Goal: Obtain resource: Obtain resource

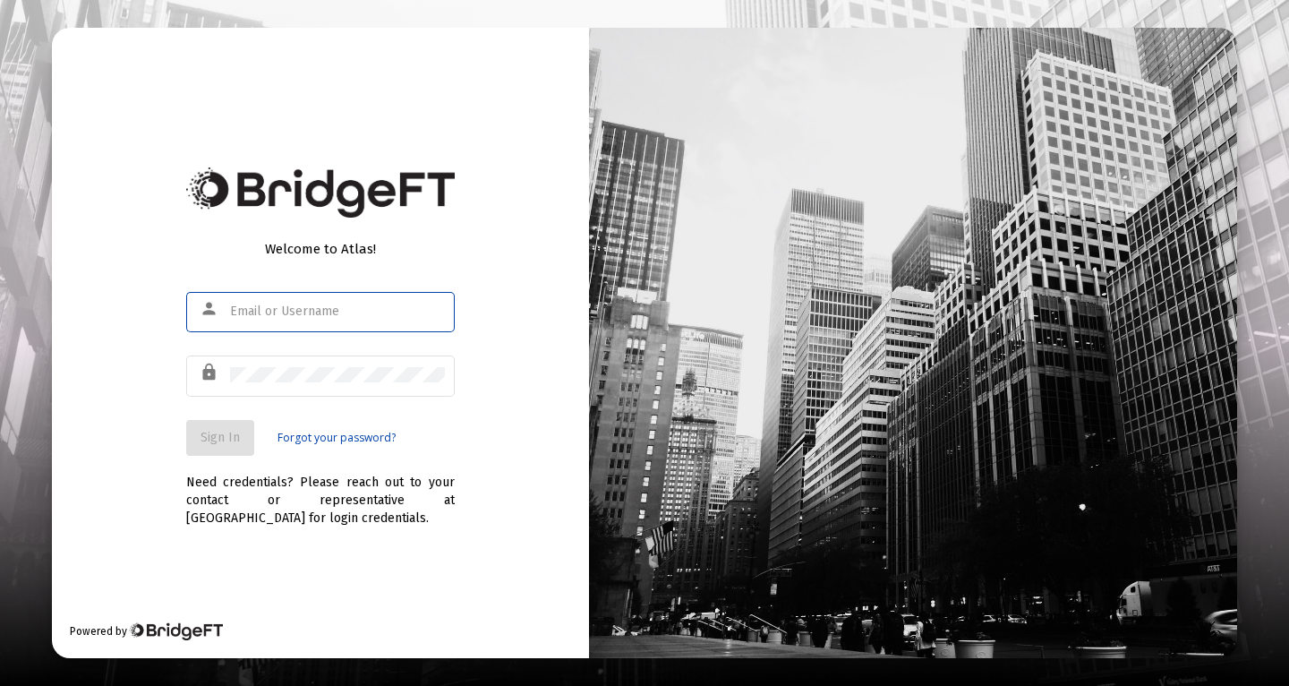
type input "[PERSON_NAME][EMAIL_ADDRESS][PERSON_NAME][DOMAIN_NAME]"
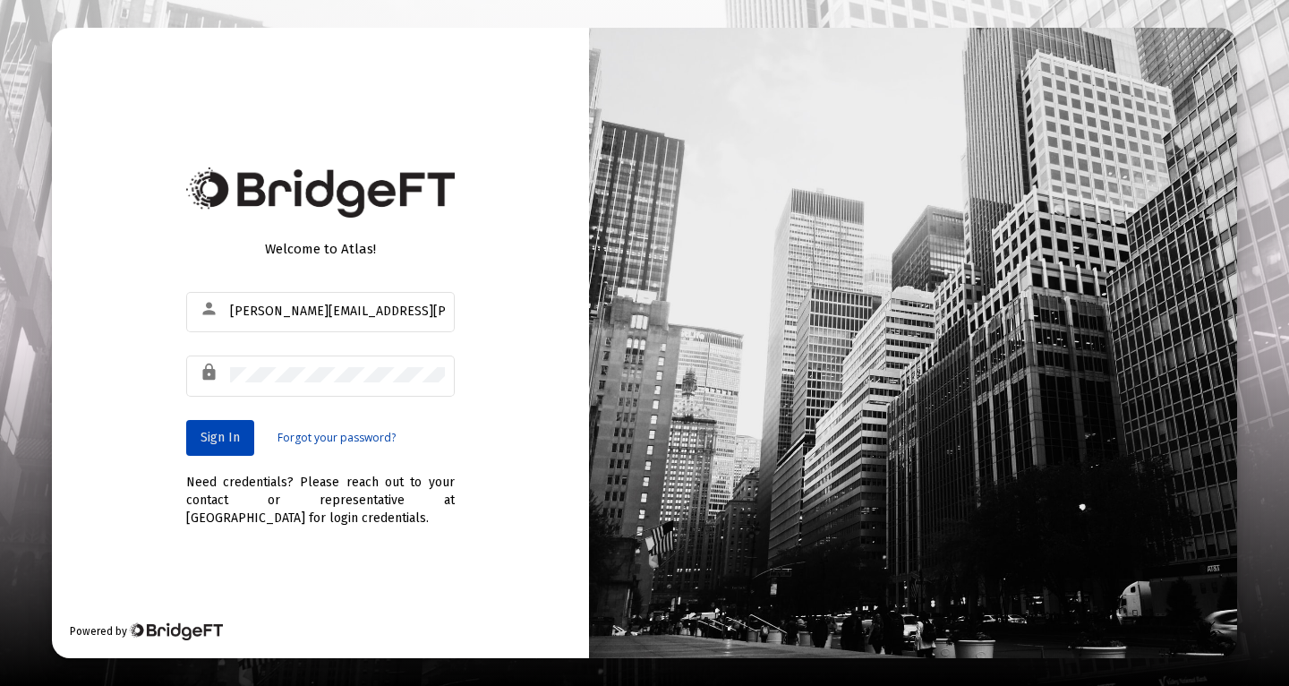
click at [235, 443] on span "Sign In" at bounding box center [220, 437] width 39 height 15
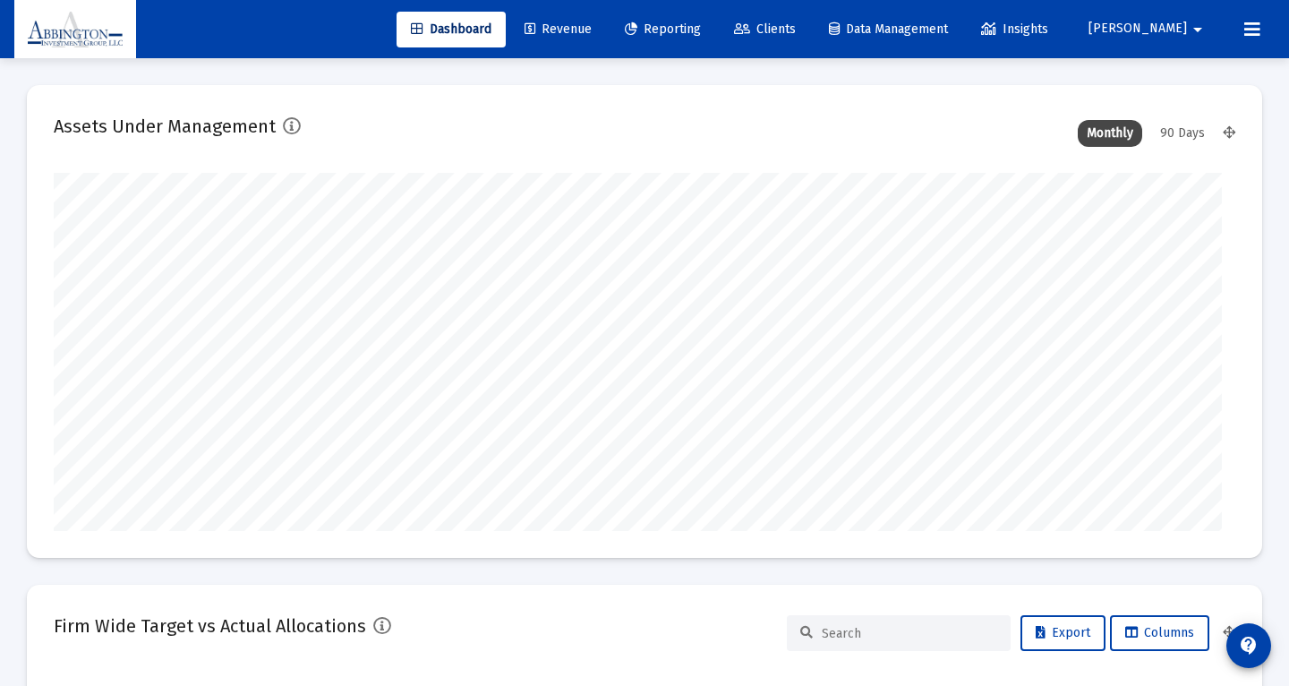
type input "[DATE]"
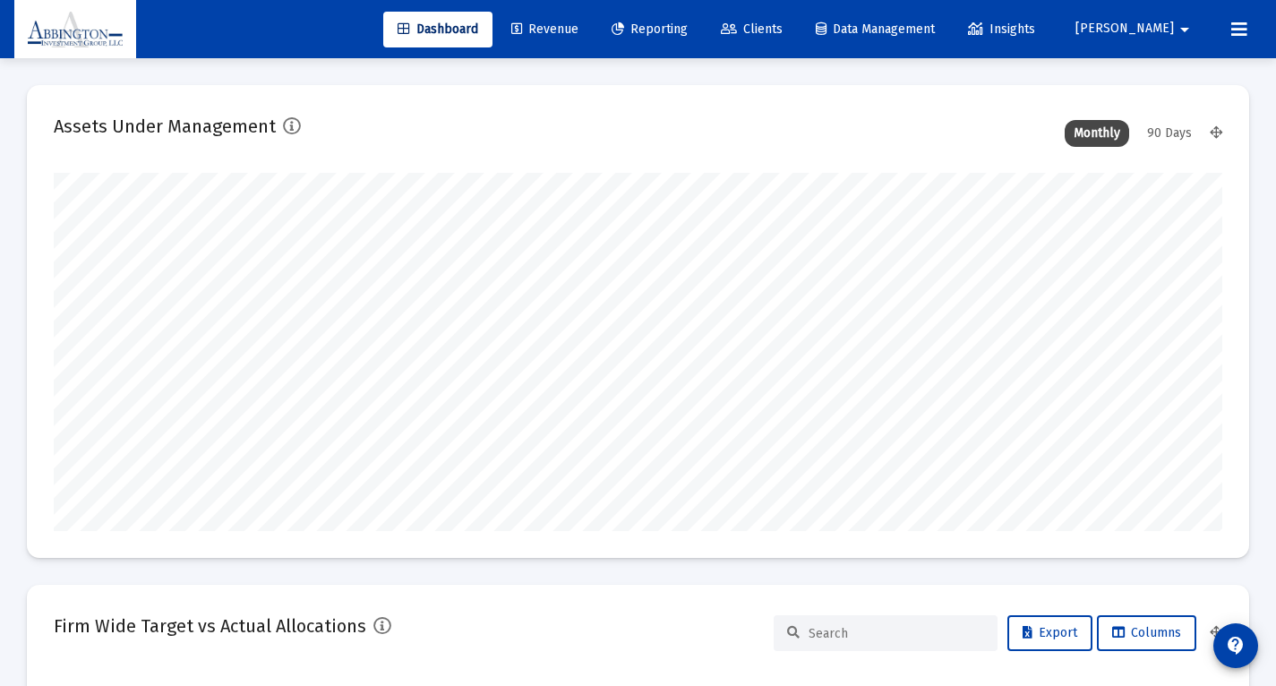
scroll to position [358, 543]
click at [688, 31] on span "Reporting" at bounding box center [650, 28] width 76 height 15
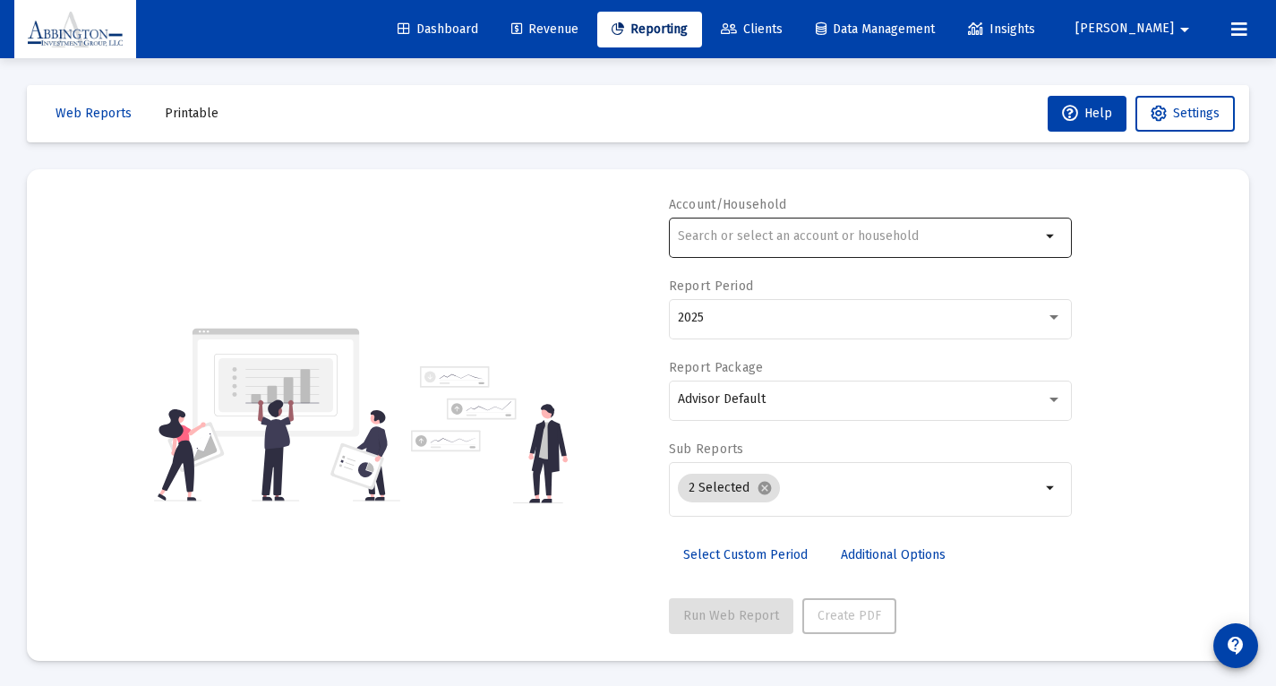
click at [742, 235] on input "text" at bounding box center [859, 236] width 363 height 14
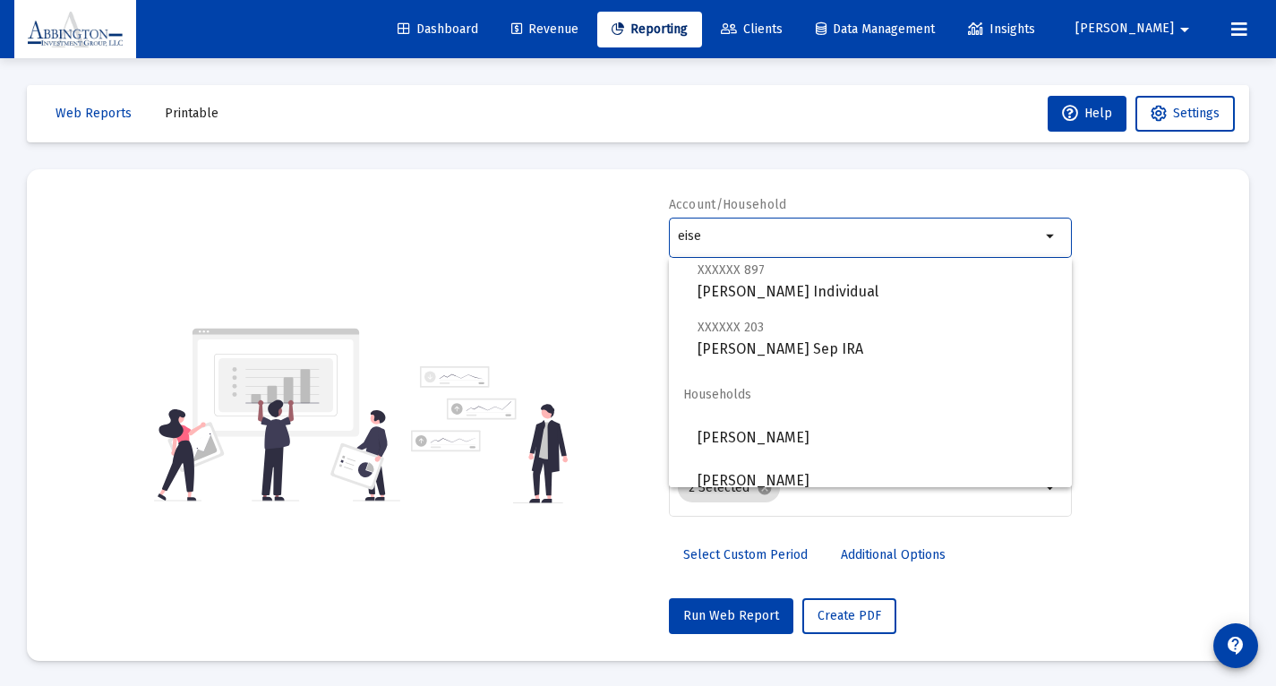
scroll to position [4, 0]
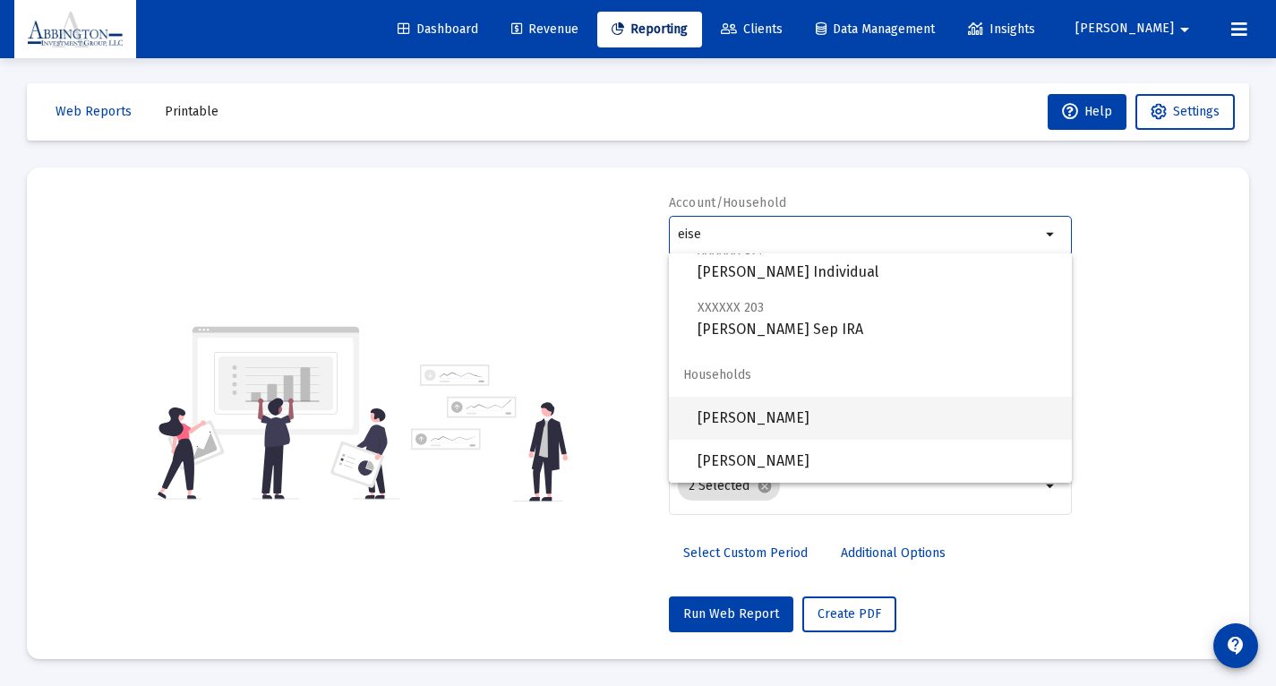
click at [775, 425] on span "[PERSON_NAME]" at bounding box center [877, 418] width 360 height 43
type input "[PERSON_NAME]"
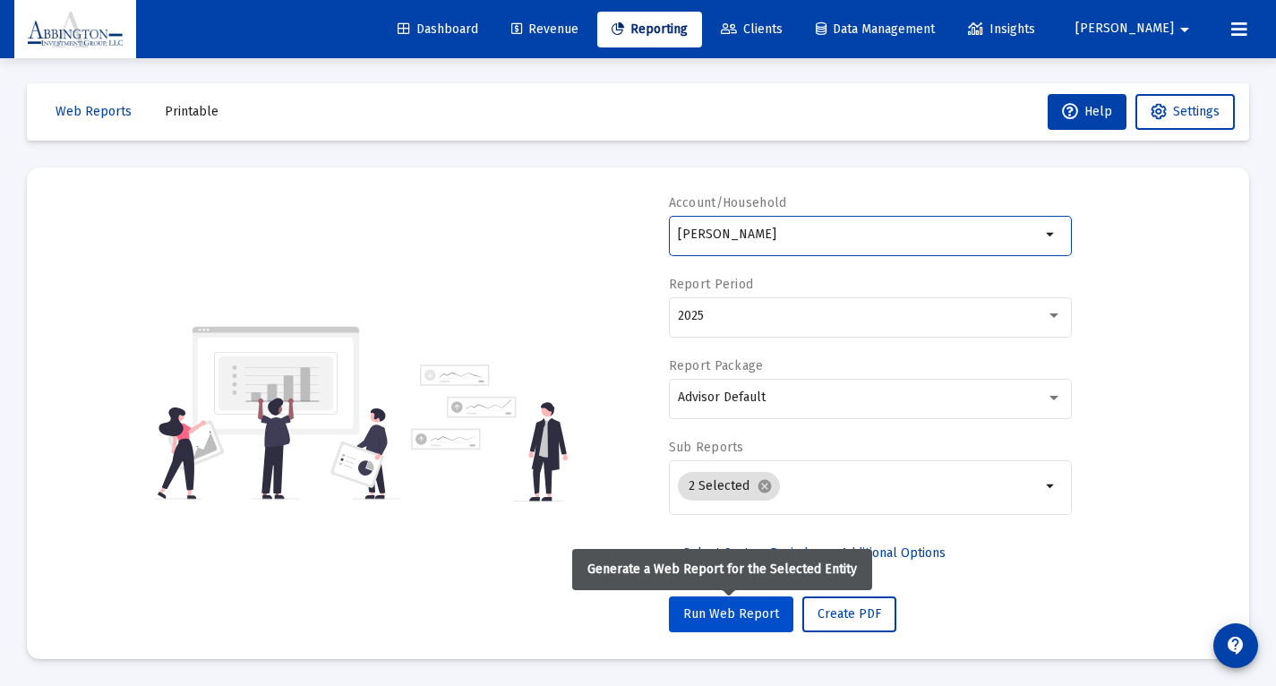
click at [742, 618] on span "Run Web Report" at bounding box center [731, 613] width 96 height 15
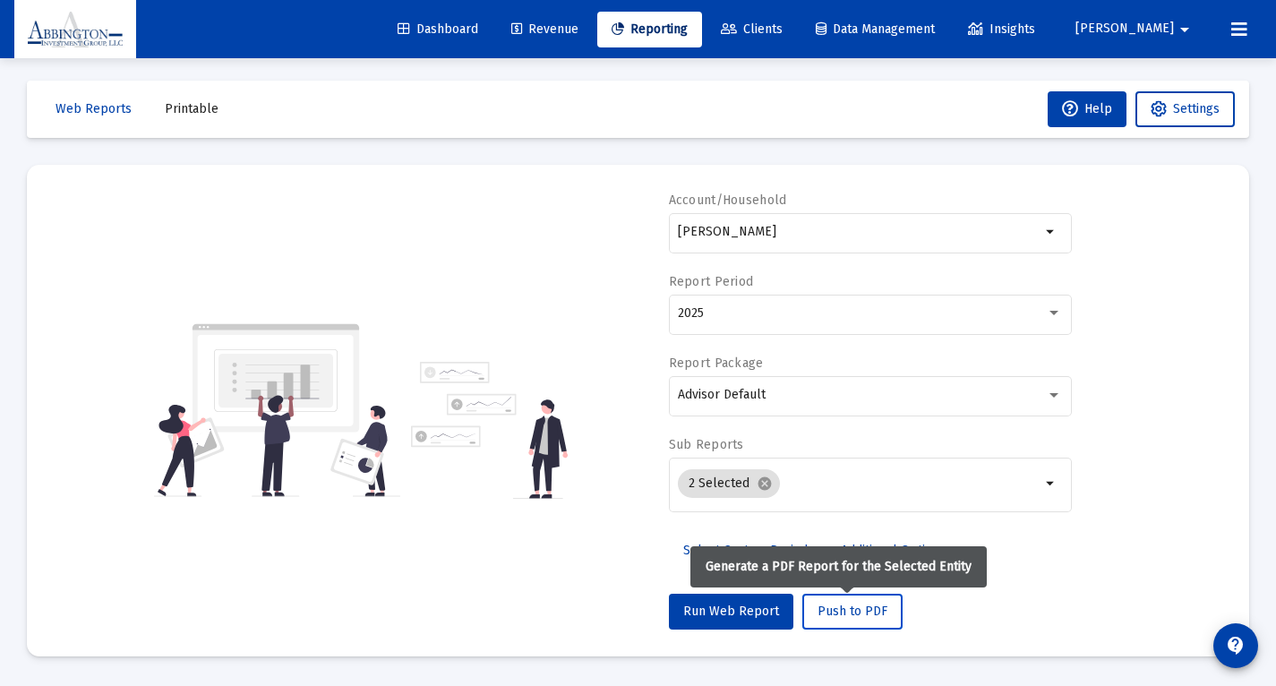
click at [817, 611] on span "Push to PDF" at bounding box center [852, 610] width 70 height 15
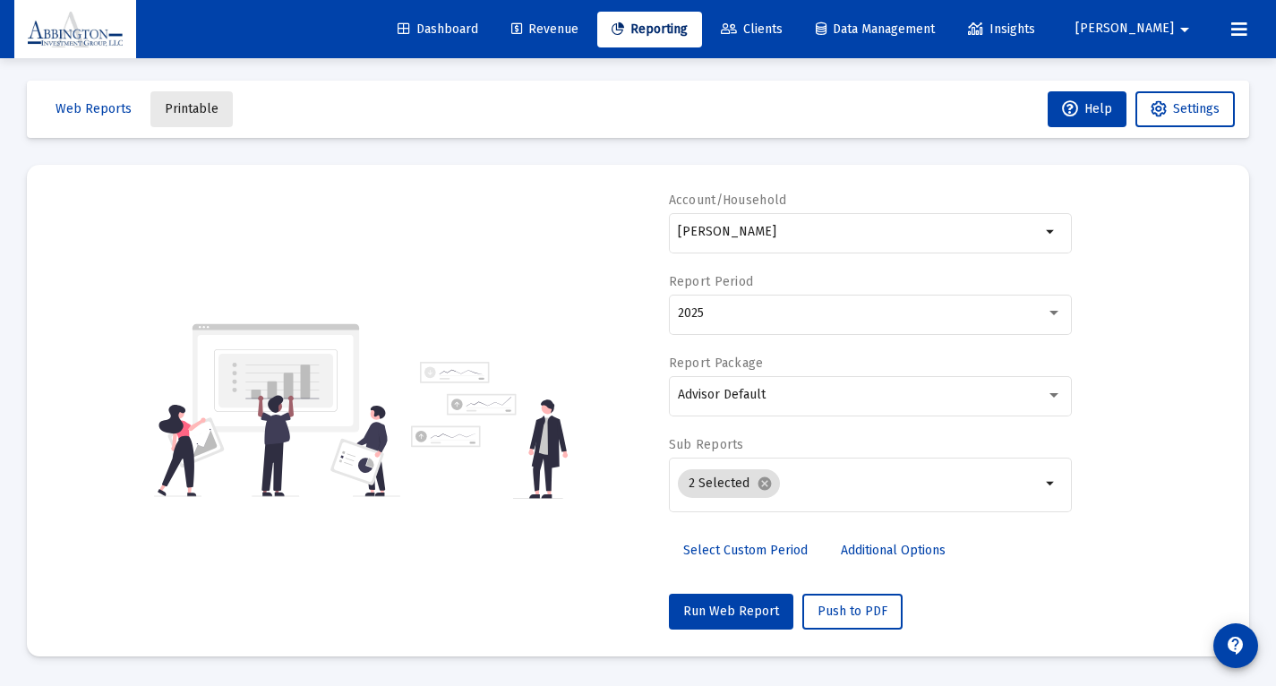
click at [199, 106] on span "Printable" at bounding box center [192, 108] width 54 height 15
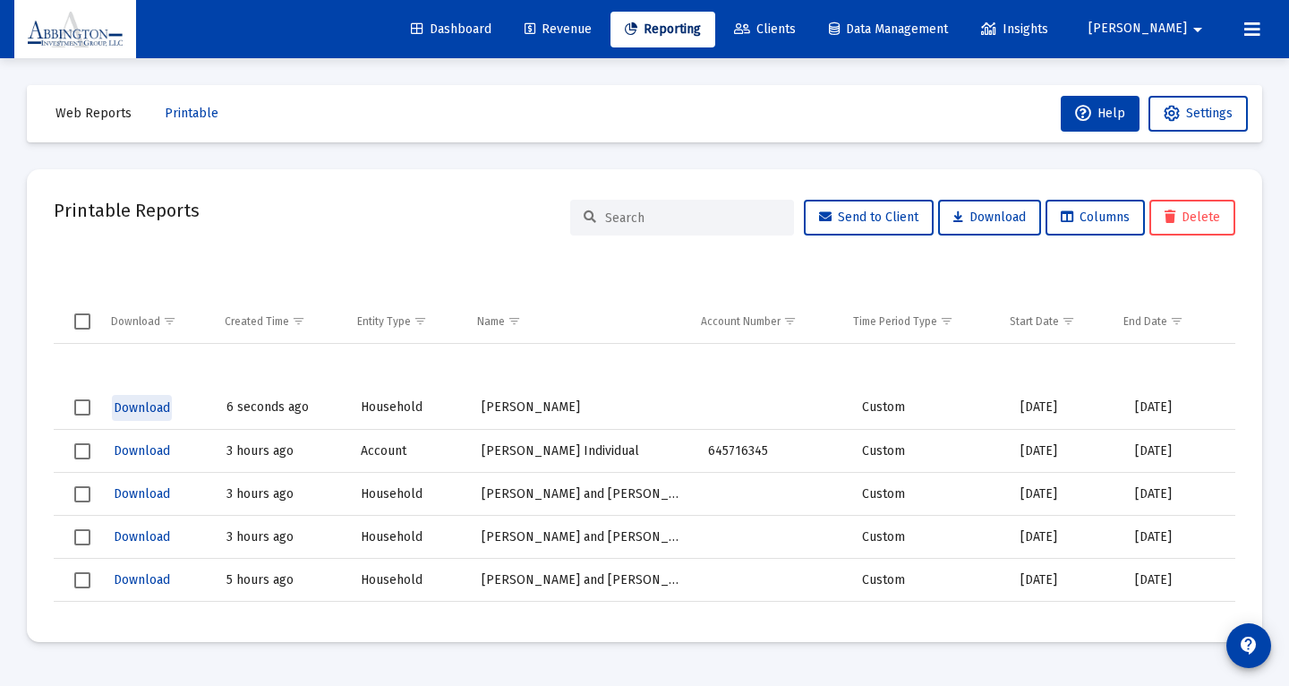
click at [146, 411] on span "Download" at bounding box center [142, 407] width 56 height 15
click at [80, 121] on button "Web Reports" at bounding box center [93, 114] width 105 height 36
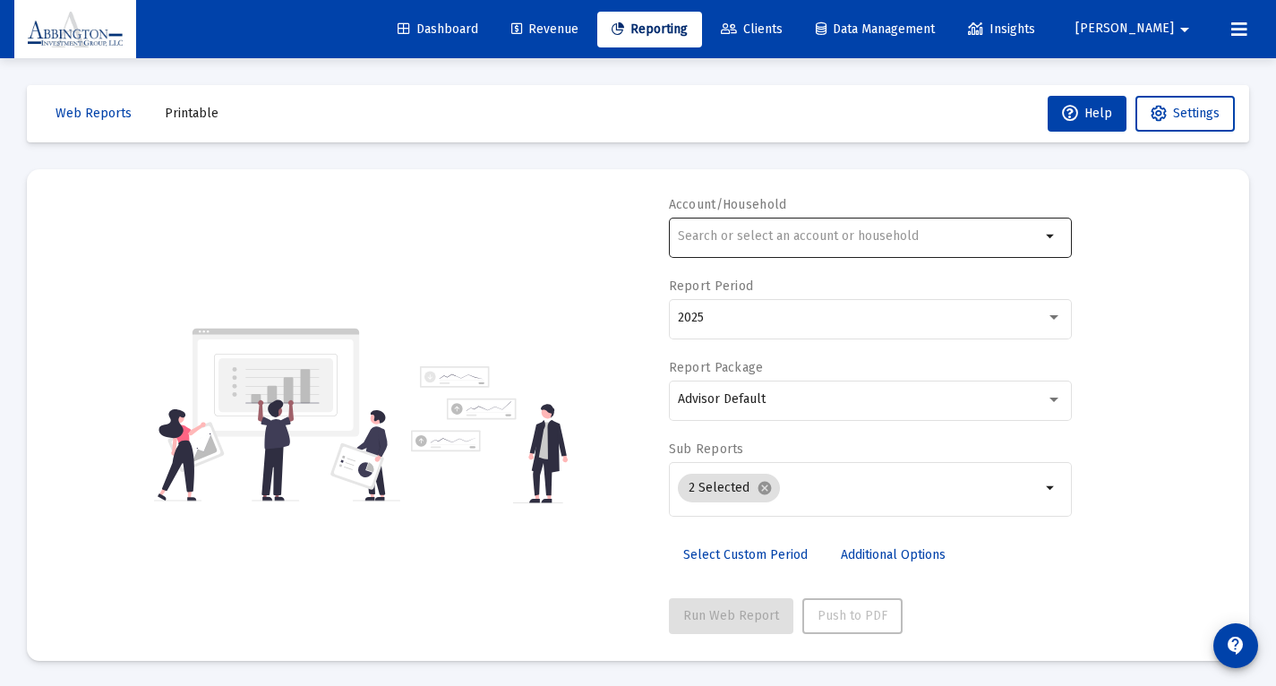
click at [690, 246] on div at bounding box center [859, 236] width 363 height 44
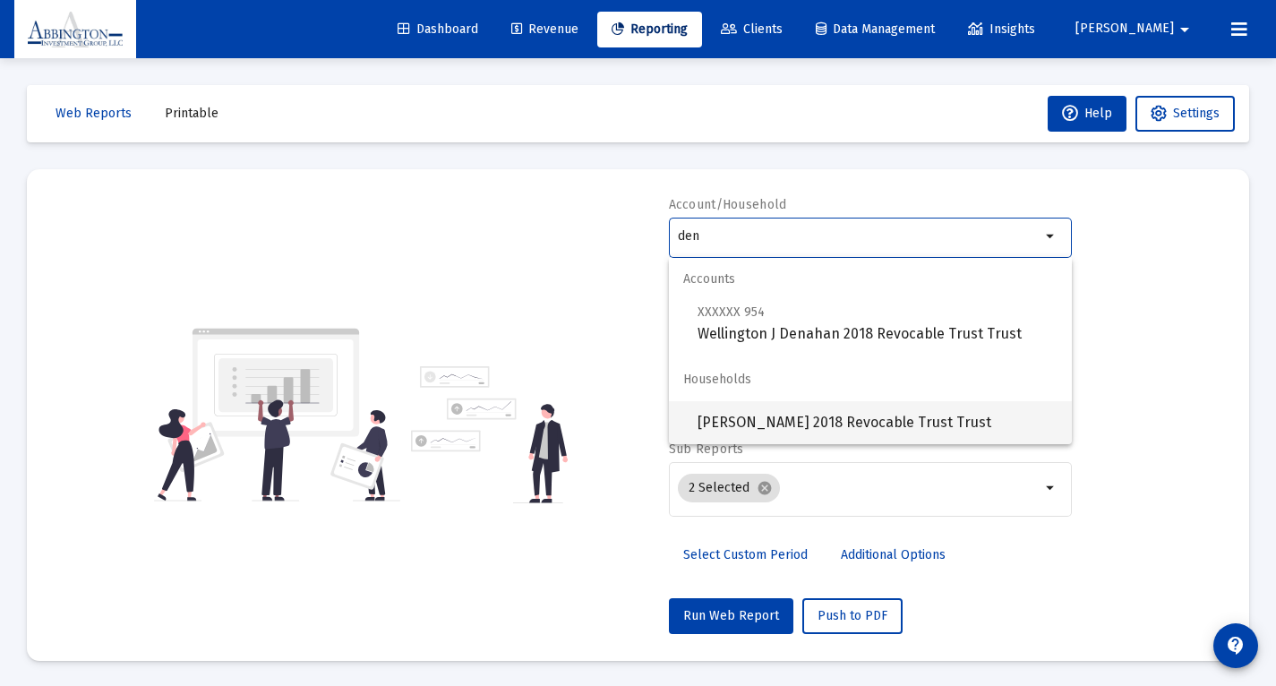
click at [818, 420] on span "[PERSON_NAME] 2018 Revocable Trust Trust" at bounding box center [877, 422] width 360 height 43
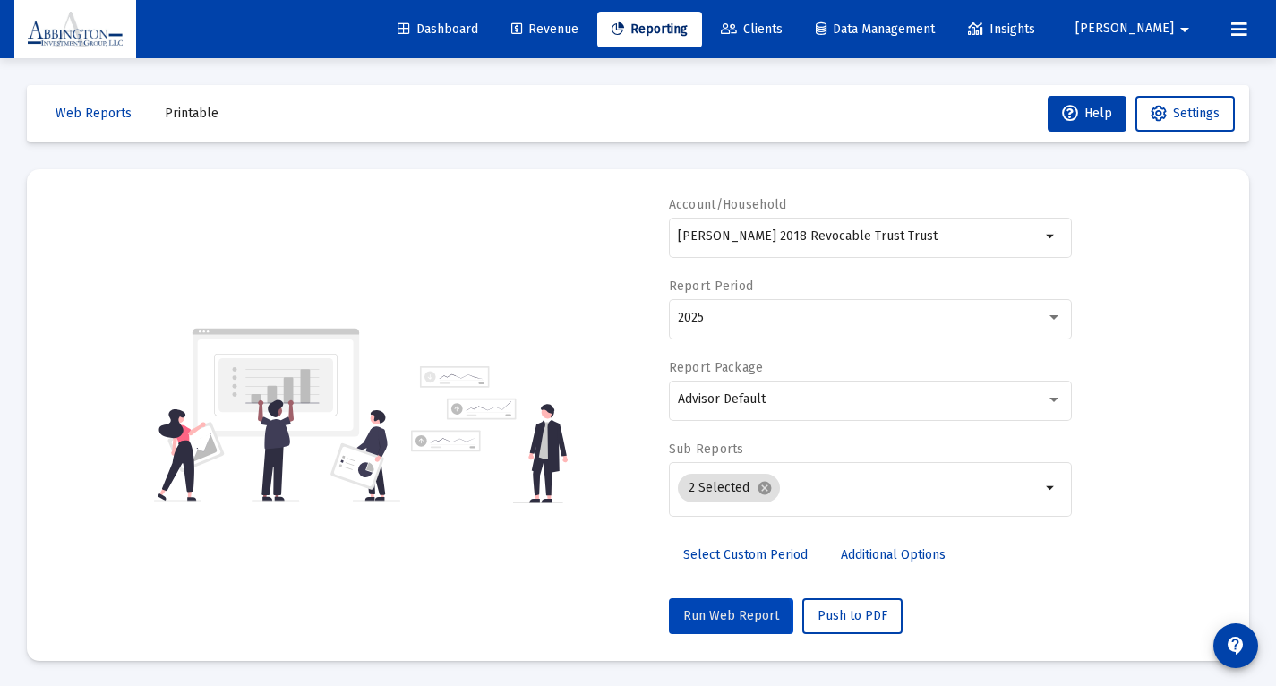
click at [708, 621] on span "Run Web Report" at bounding box center [731, 615] width 96 height 15
click at [842, 619] on span "Push to PDF" at bounding box center [852, 615] width 70 height 15
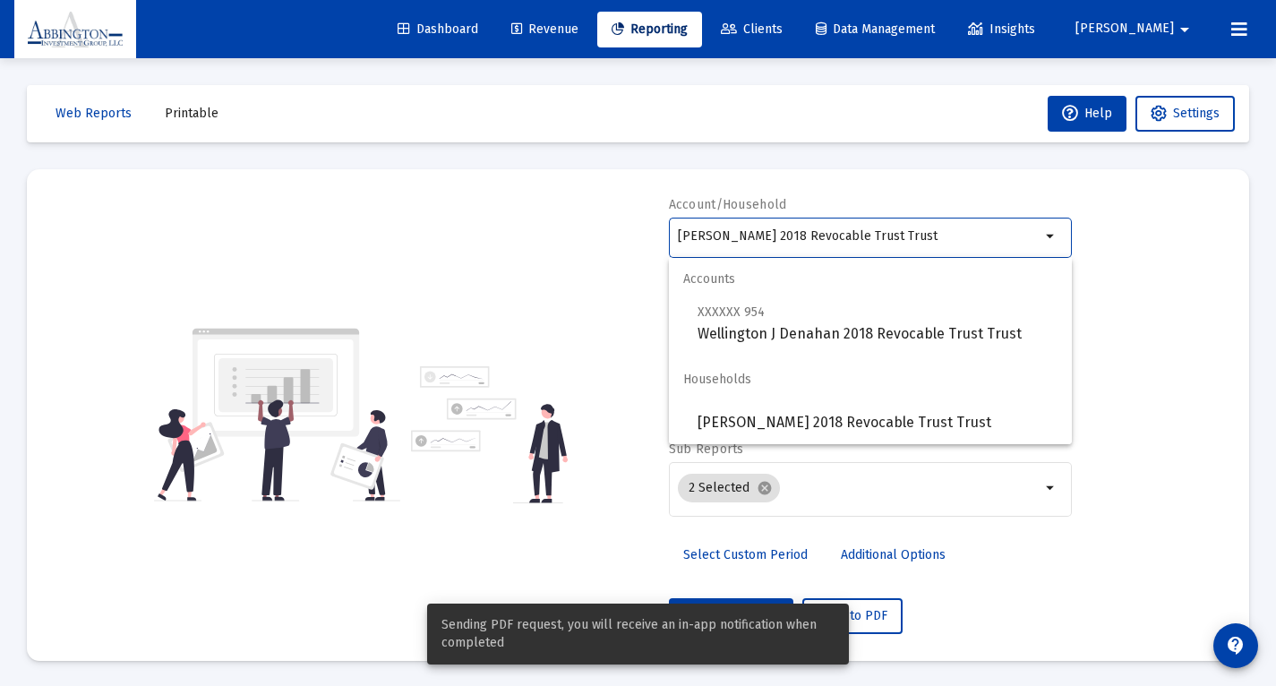
click at [971, 234] on input "[PERSON_NAME] 2018 Revocable Trust Trust" at bounding box center [859, 236] width 363 height 14
drag, startPoint x: 980, startPoint y: 235, endPoint x: 659, endPoint y: 220, distance: 320.9
click at [678, 223] on div "[PERSON_NAME] 2018 Revocable Trust Trust" at bounding box center [859, 236] width 363 height 44
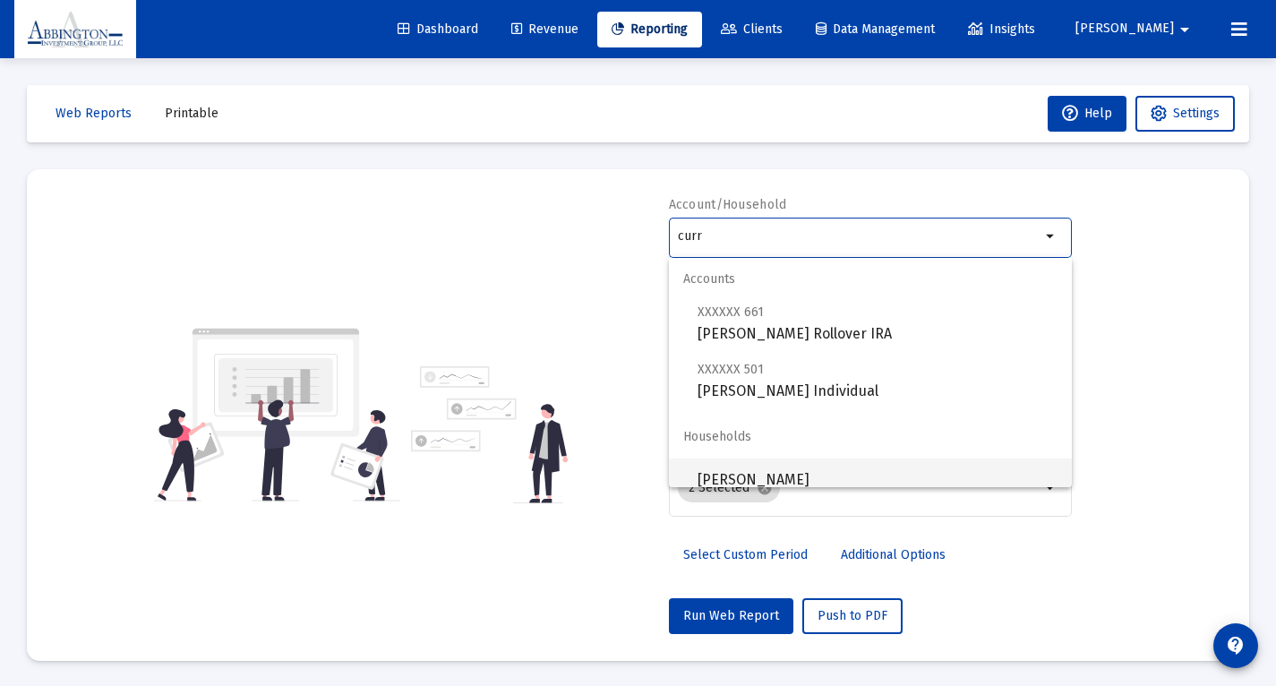
click at [750, 478] on span "[PERSON_NAME]" at bounding box center [877, 479] width 360 height 43
type input "[PERSON_NAME]"
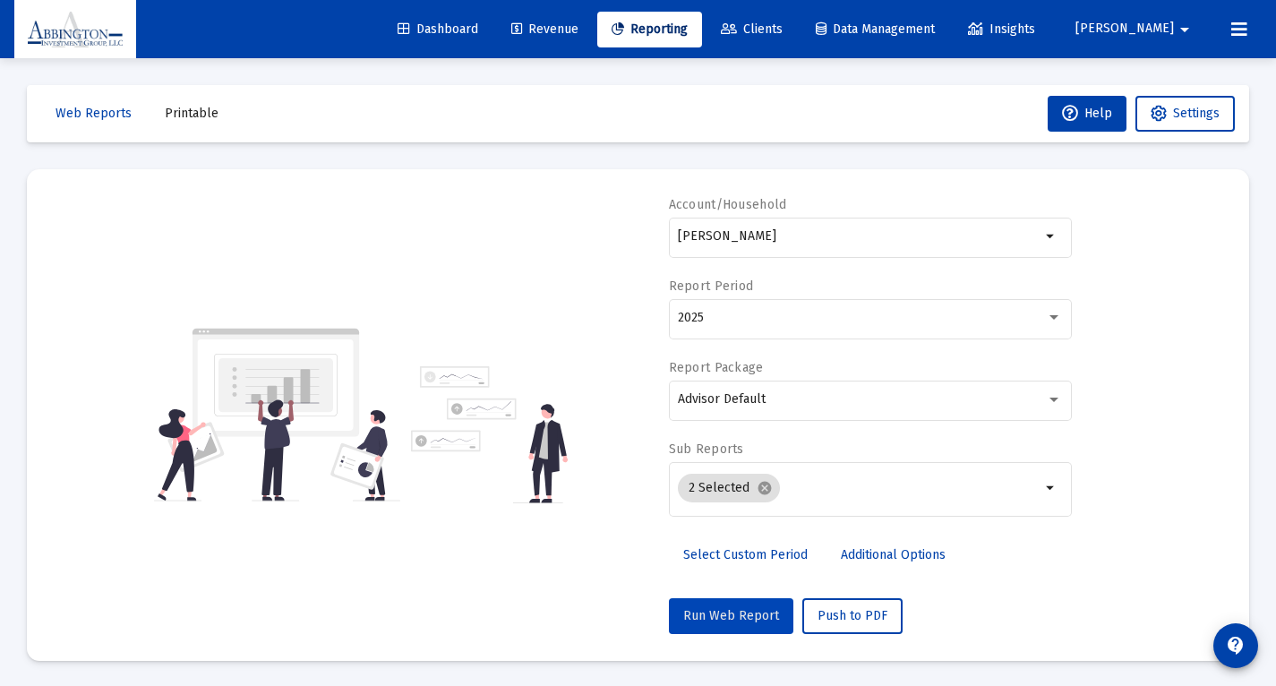
click at [744, 620] on span "Run Web Report" at bounding box center [731, 615] width 96 height 15
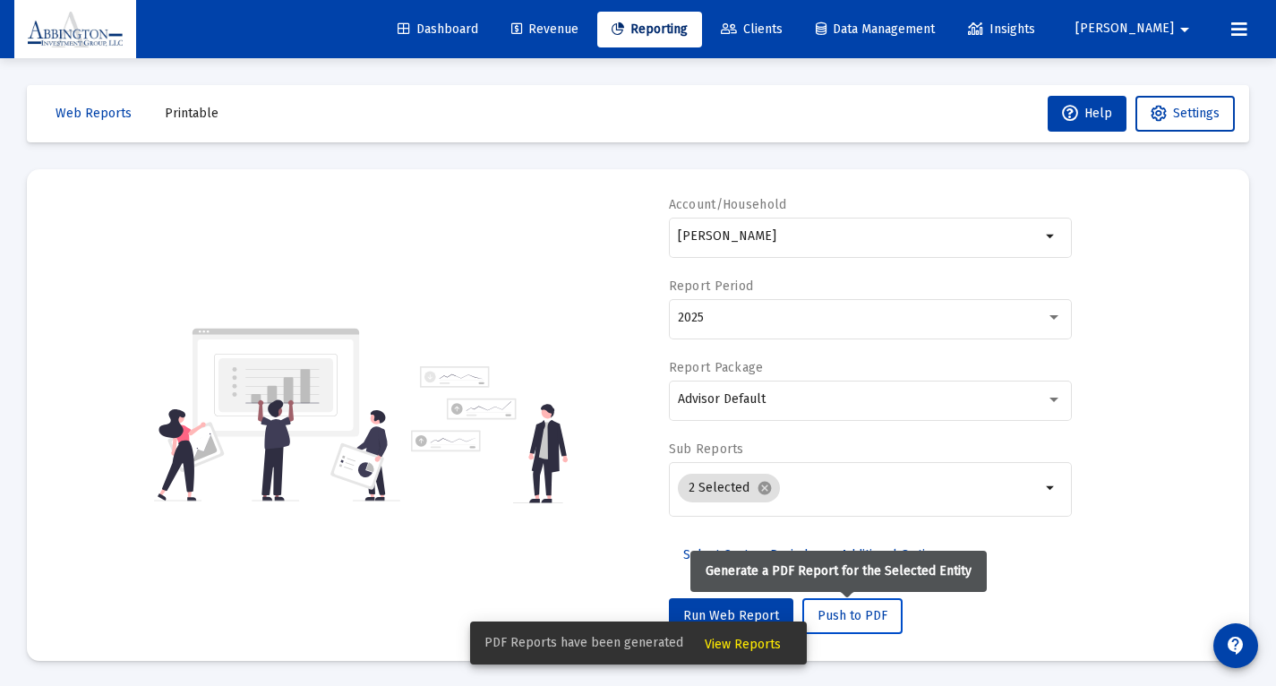
click at [836, 623] on span "Push to PDF" at bounding box center [852, 615] width 70 height 15
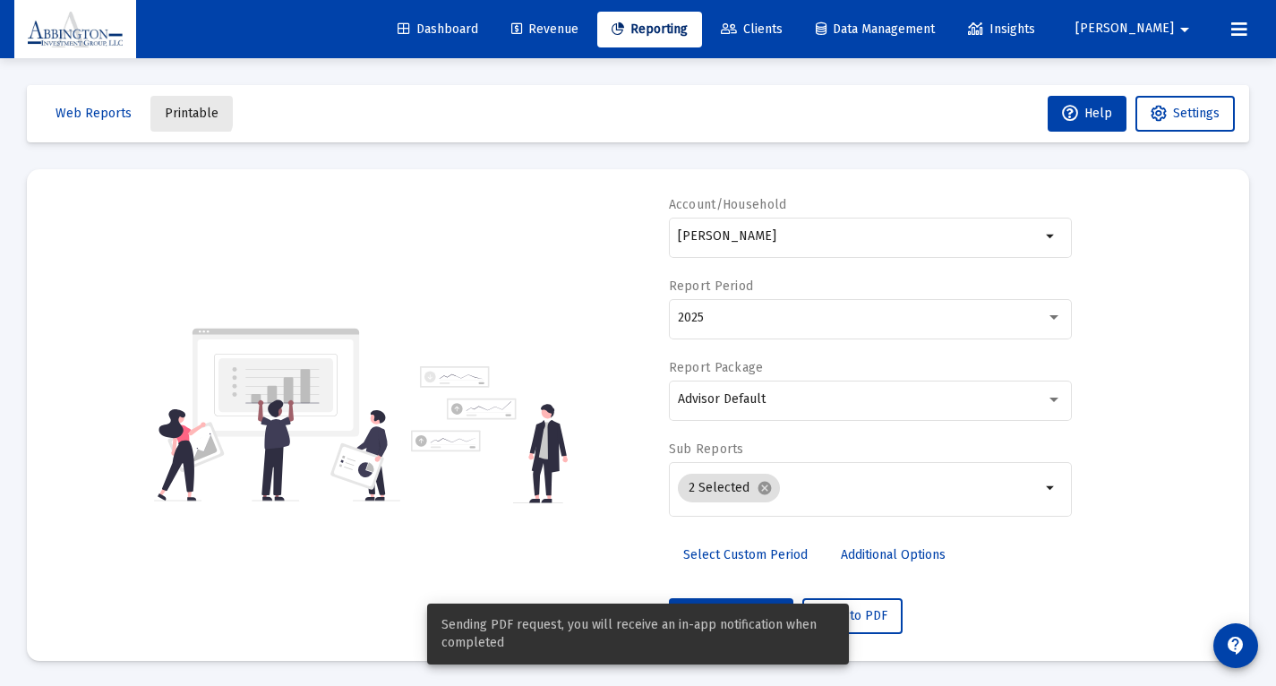
click at [177, 112] on span "Printable" at bounding box center [192, 113] width 54 height 15
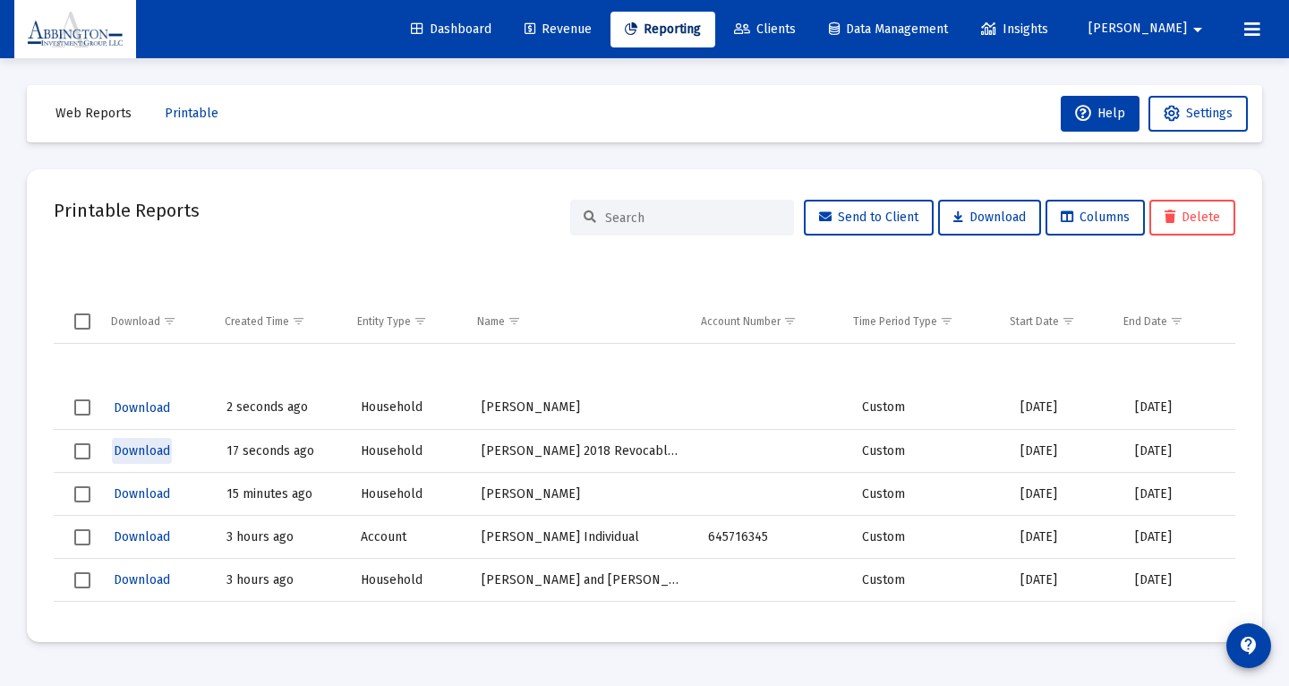
click at [154, 450] on span "Download" at bounding box center [142, 450] width 56 height 15
click at [143, 407] on span "Download" at bounding box center [142, 407] width 56 height 15
click at [98, 116] on span "Web Reports" at bounding box center [94, 113] width 76 height 15
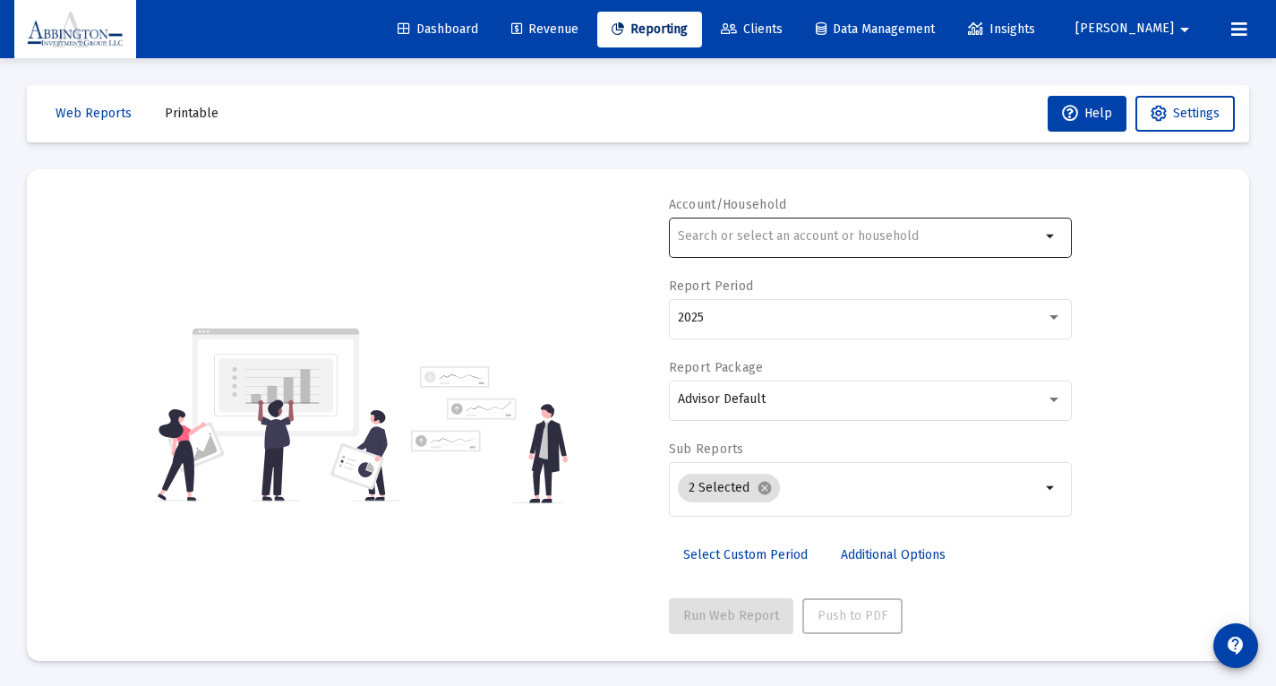
click at [717, 234] on input "text" at bounding box center [859, 236] width 363 height 14
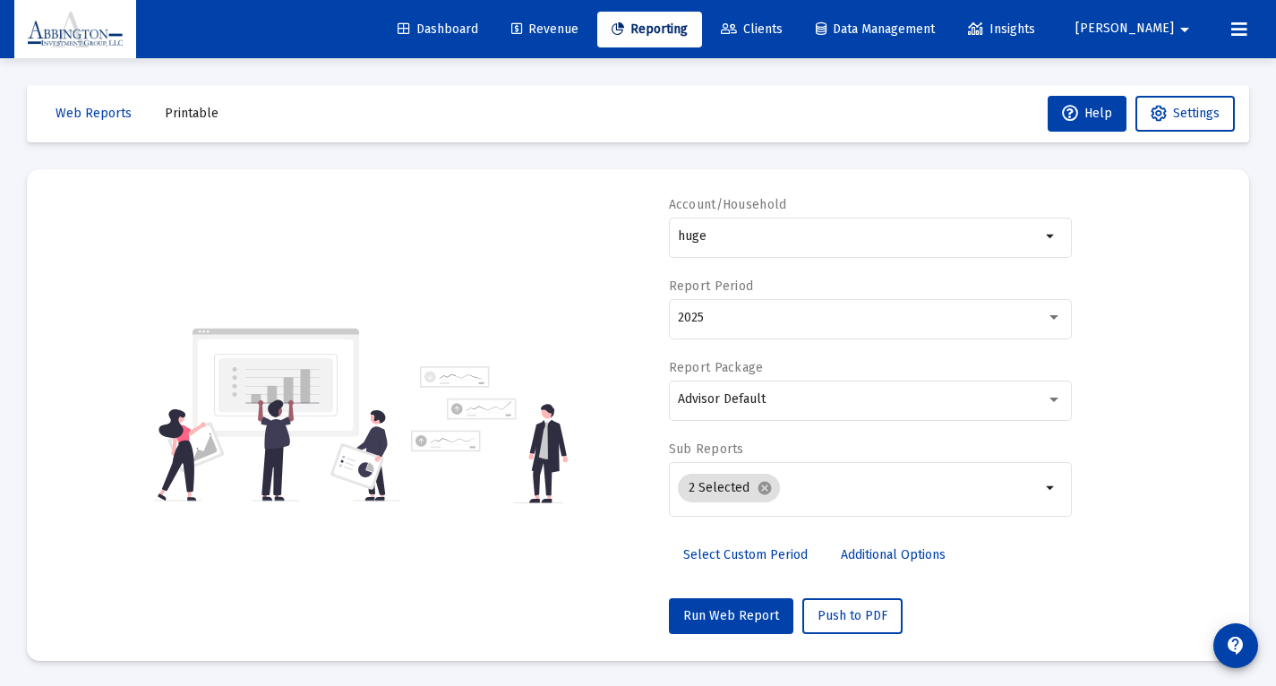
drag, startPoint x: 721, startPoint y: 234, endPoint x: 733, endPoint y: 426, distance: 192.9
click at [733, 426] on div "Advisor Default" at bounding box center [870, 409] width 403 height 57
click at [718, 238] on input "huge" at bounding box center [859, 236] width 363 height 14
type input "h"
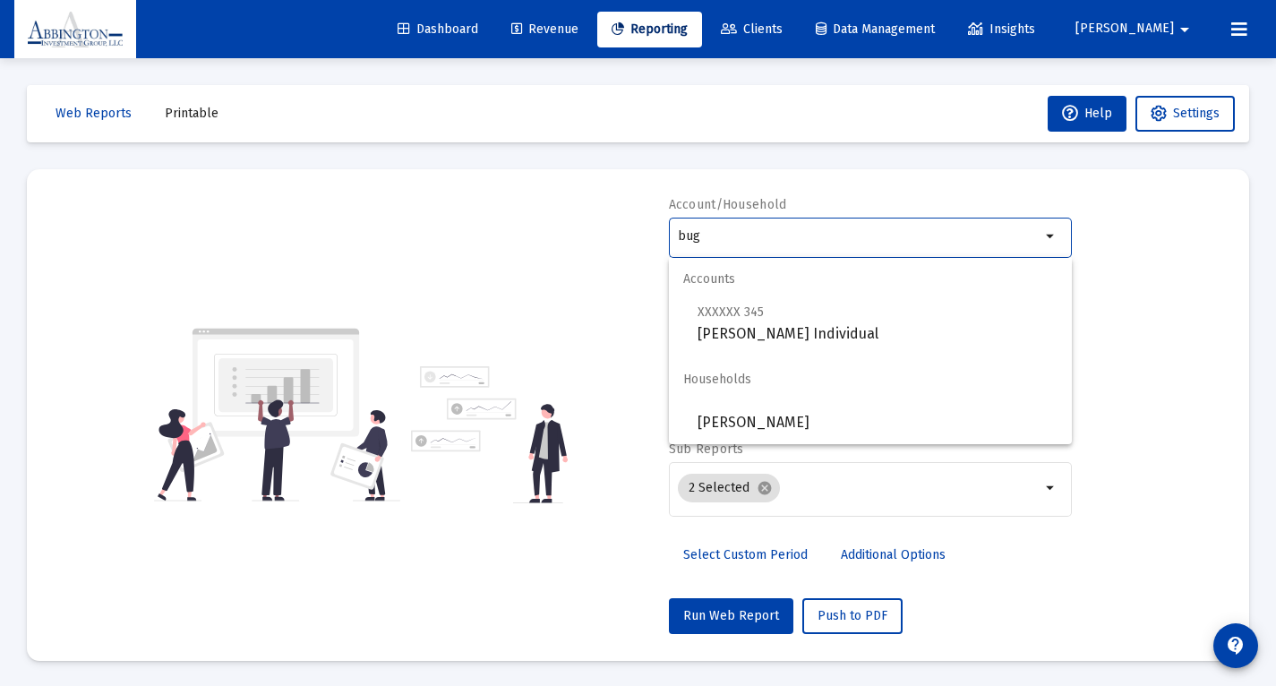
drag, startPoint x: 672, startPoint y: 270, endPoint x: 740, endPoint y: 424, distance: 168.8
click at [740, 424] on div "Advisor Default" at bounding box center [870, 409] width 403 height 57
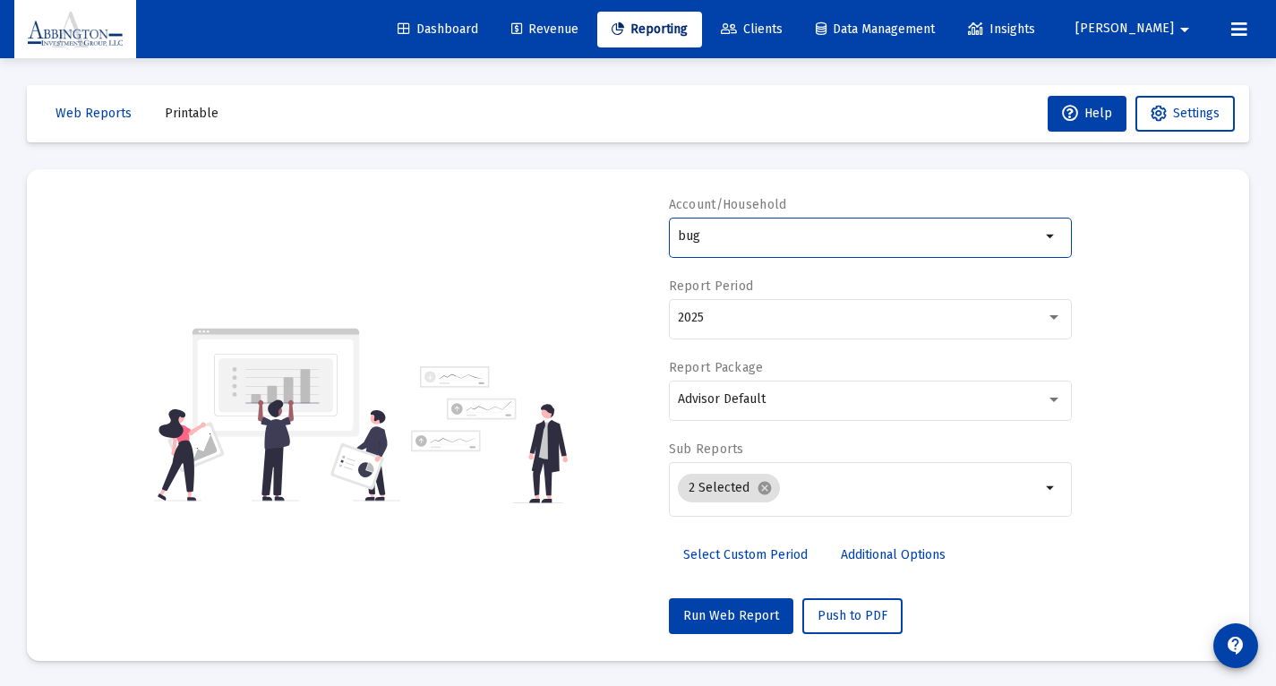
drag, startPoint x: 707, startPoint y: 243, endPoint x: 657, endPoint y: 239, distance: 50.3
click at [657, 239] on div "Account/Household bug arrow_drop_down Report Period 2025 Report Package Advisor…" at bounding box center [638, 415] width 1168 height 438
drag, startPoint x: 656, startPoint y: 239, endPoint x: 730, endPoint y: 234, distance: 73.6
click at [730, 234] on input "bug" at bounding box center [859, 236] width 363 height 14
drag, startPoint x: 714, startPoint y: 235, endPoint x: 652, endPoint y: 236, distance: 61.8
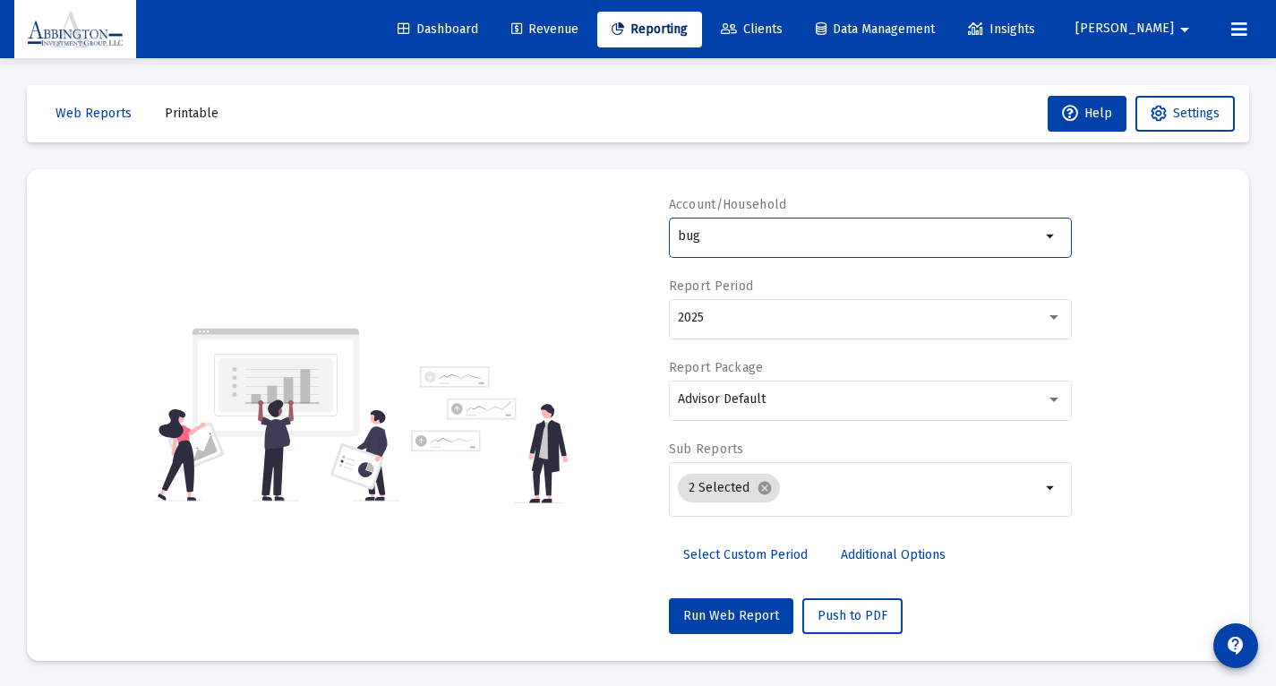
click at [652, 236] on div "Account/Household bug arrow_drop_down Report Period 2025 Report Package Advisor…" at bounding box center [638, 415] width 1168 height 438
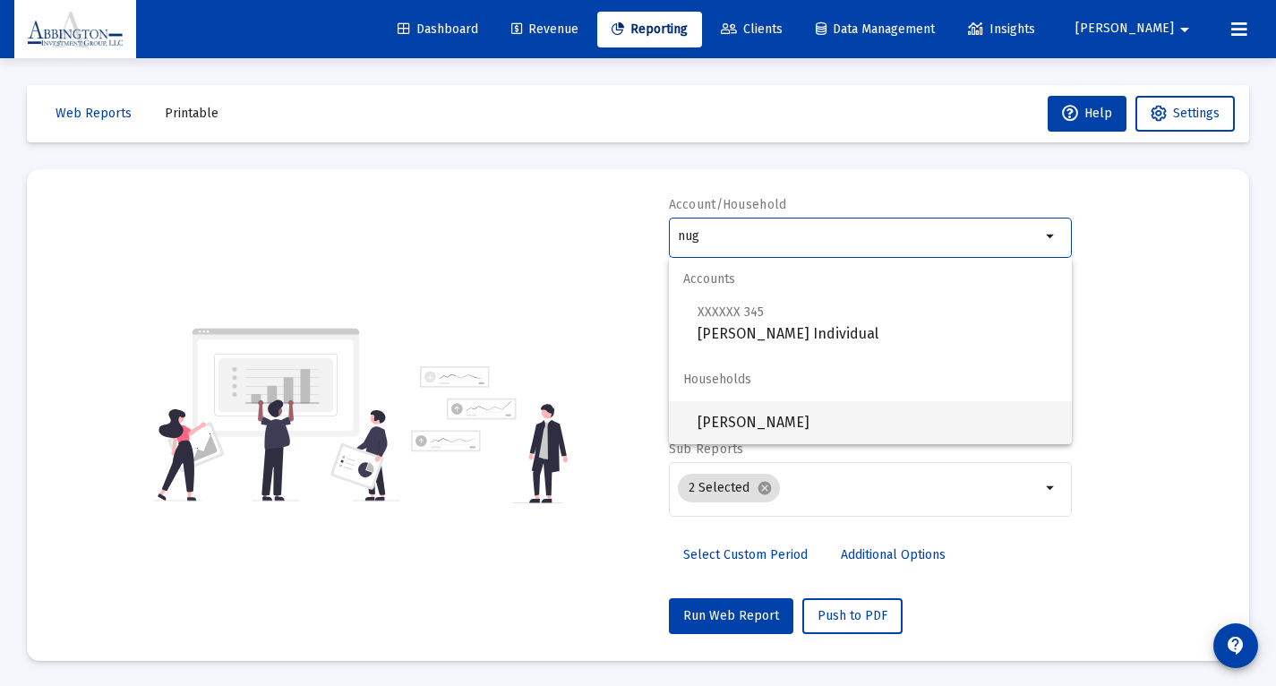
click at [740, 424] on span "[PERSON_NAME]" at bounding box center [877, 422] width 360 height 43
type input "[PERSON_NAME]"
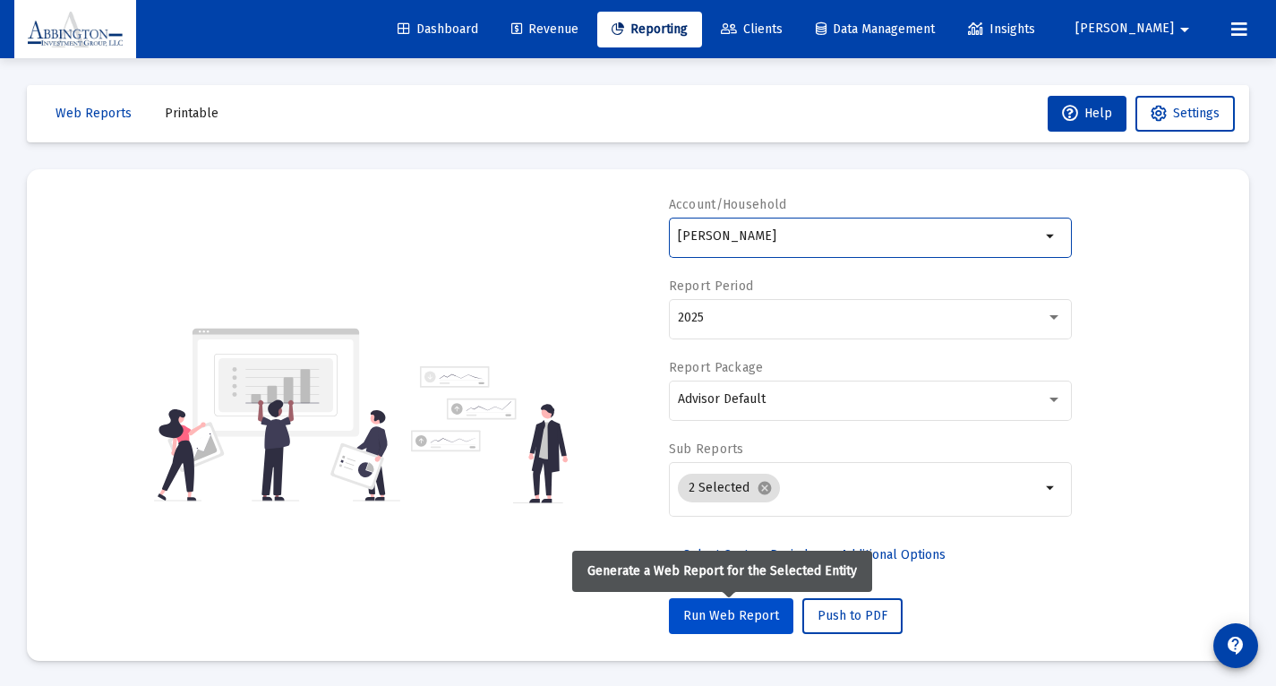
click at [715, 616] on span "Run Web Report" at bounding box center [731, 615] width 96 height 15
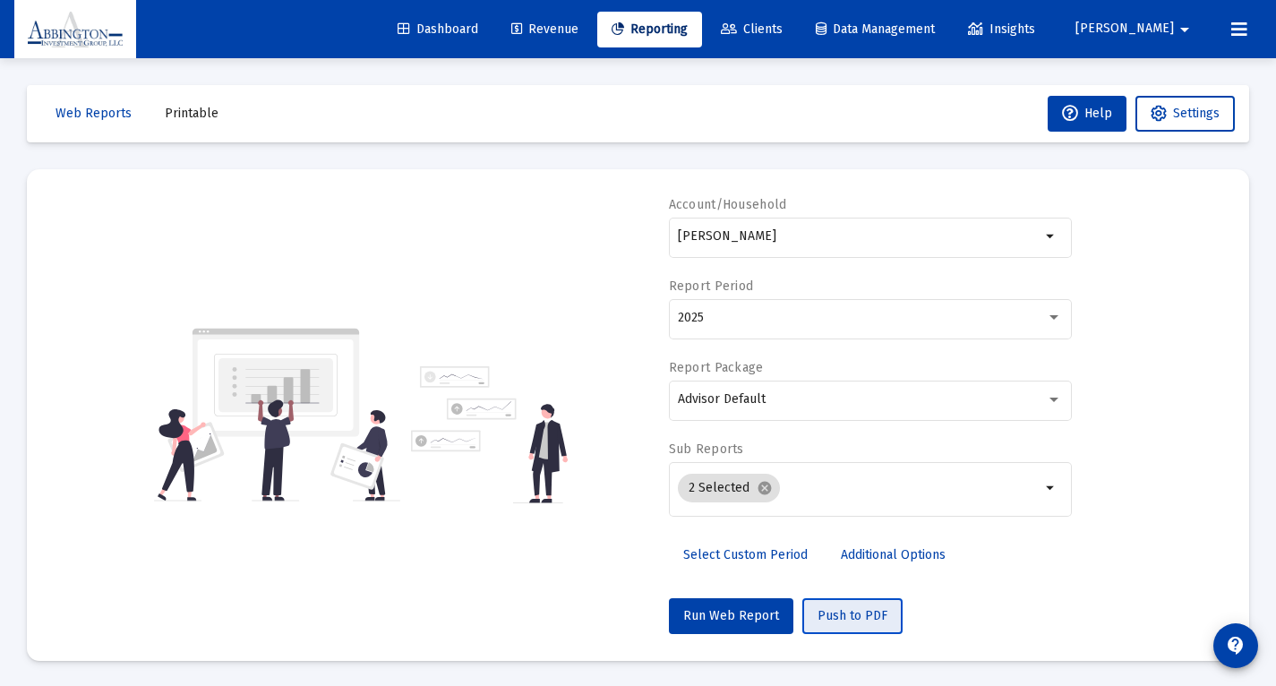
click at [857, 620] on span "Push to PDF" at bounding box center [852, 615] width 70 height 15
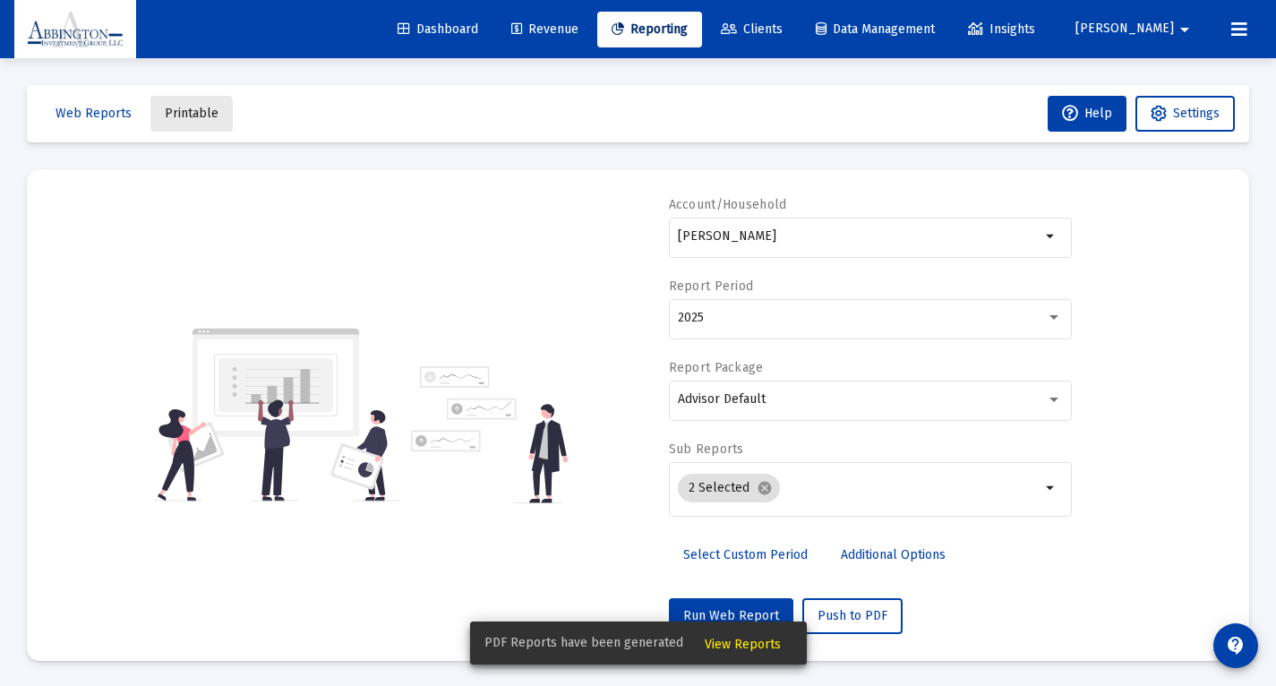
click at [167, 116] on span "Printable" at bounding box center [192, 113] width 54 height 15
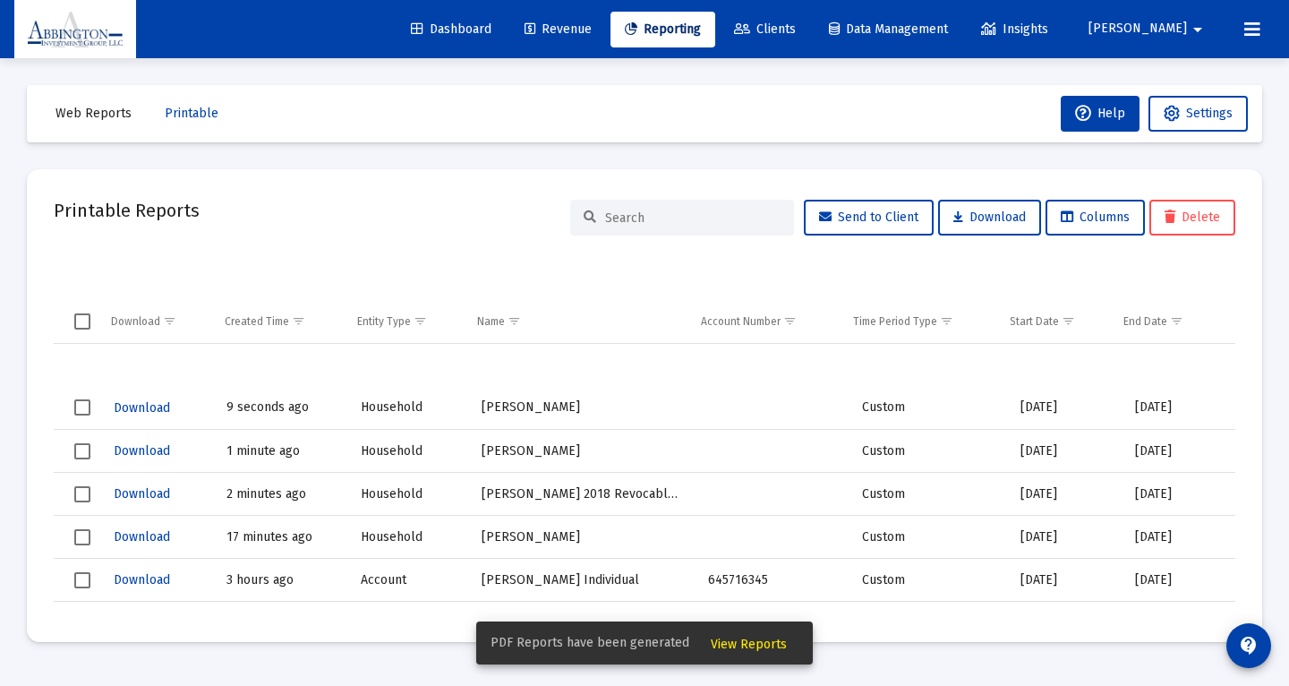
click at [139, 411] on span "Download" at bounding box center [142, 407] width 56 height 15
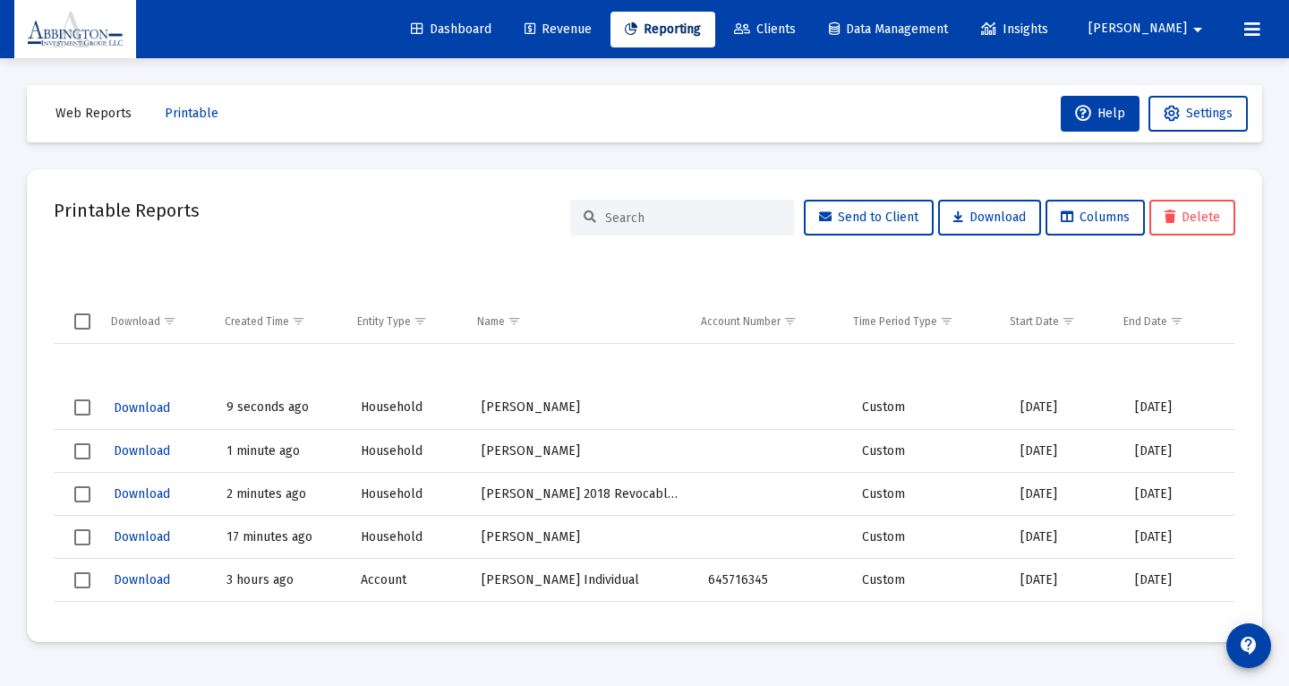
click at [96, 109] on span "Web Reports" at bounding box center [94, 113] width 76 height 15
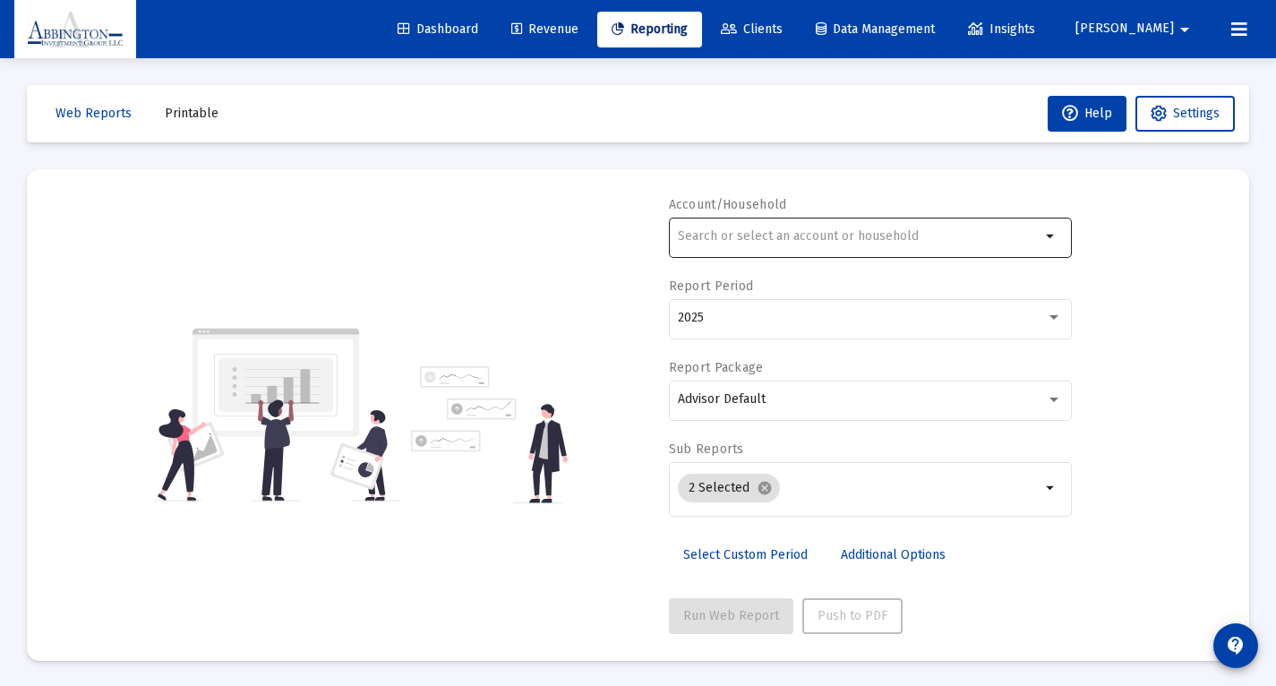
click at [738, 237] on input "text" at bounding box center [859, 236] width 363 height 14
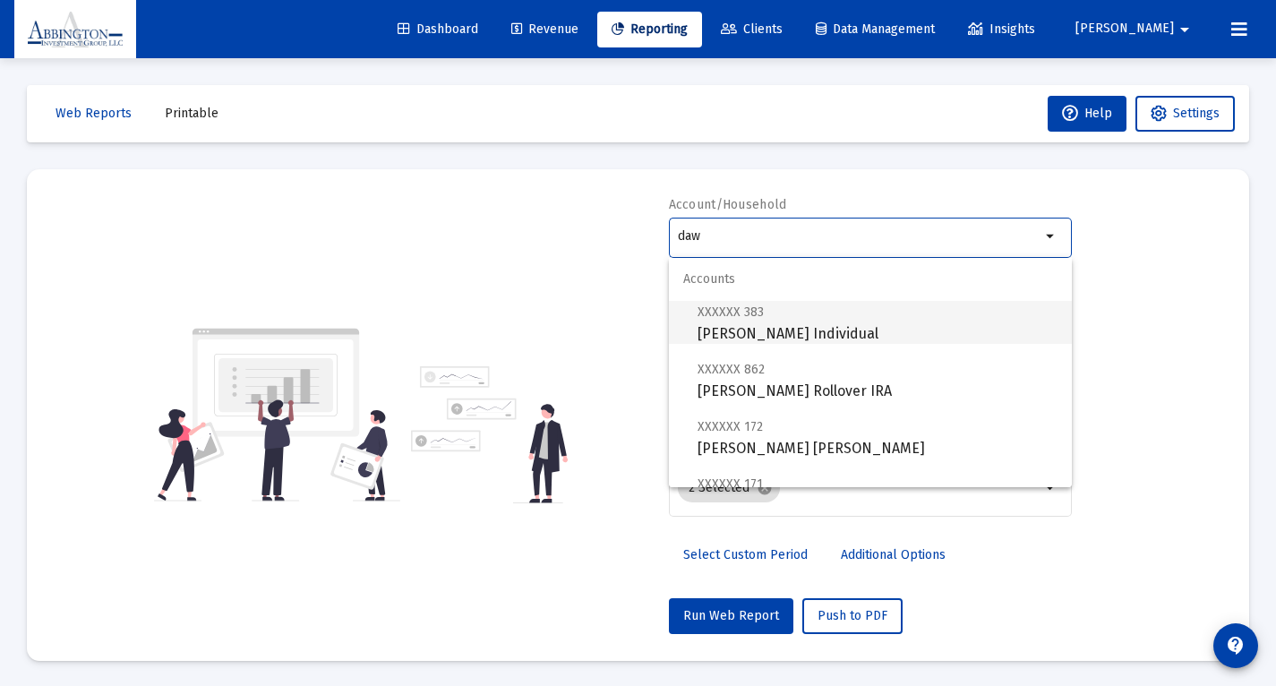
scroll to position [131, 0]
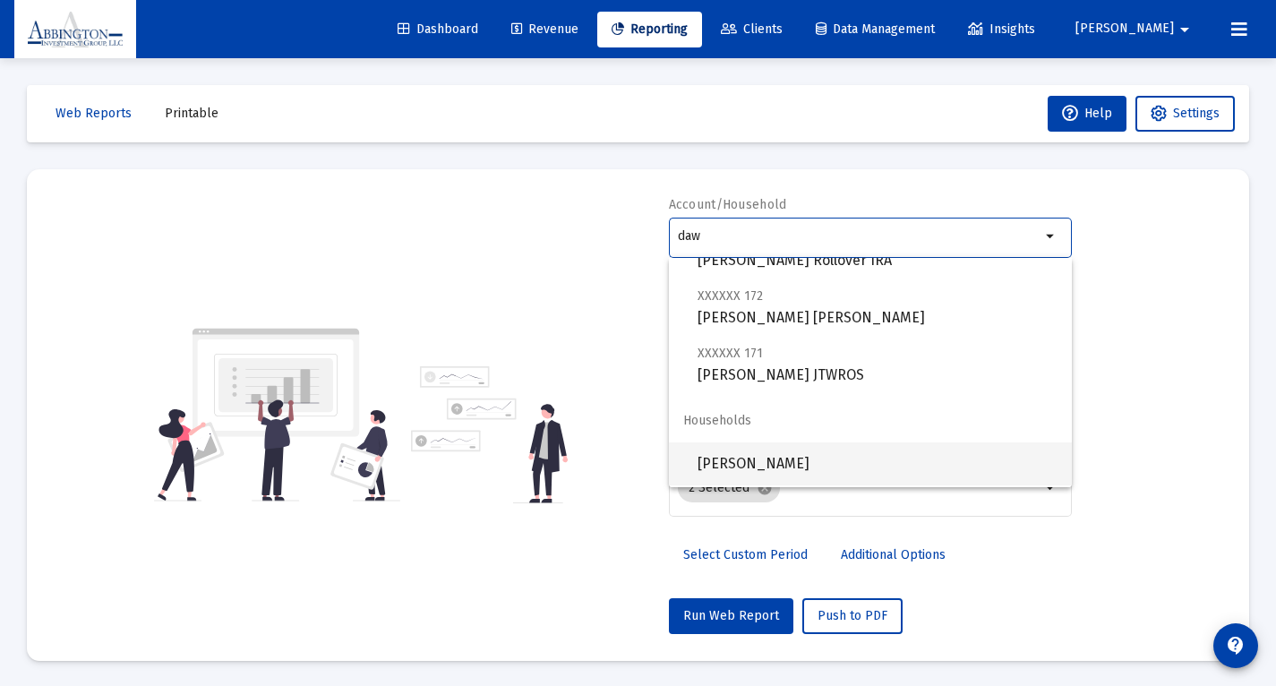
click at [793, 461] on span "[PERSON_NAME]" at bounding box center [877, 463] width 360 height 43
type input "[PERSON_NAME]"
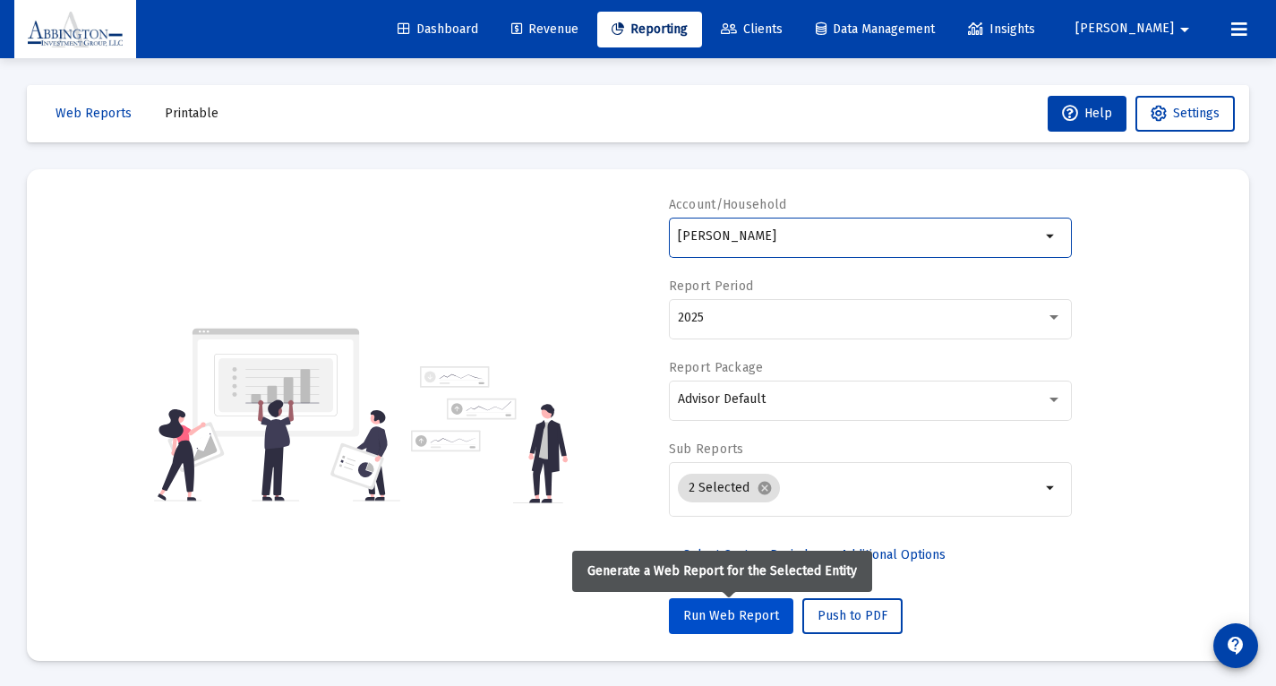
click at [734, 621] on span "Run Web Report" at bounding box center [731, 615] width 96 height 15
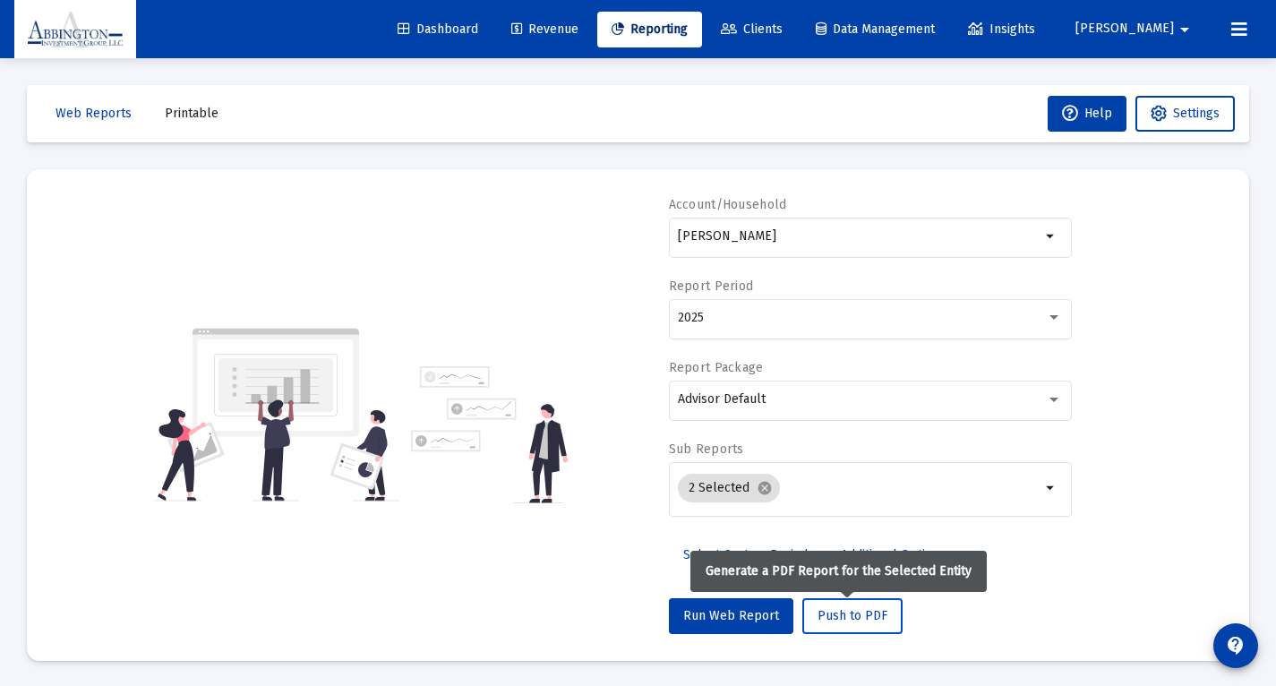
click at [846, 620] on span "Push to PDF" at bounding box center [852, 615] width 70 height 15
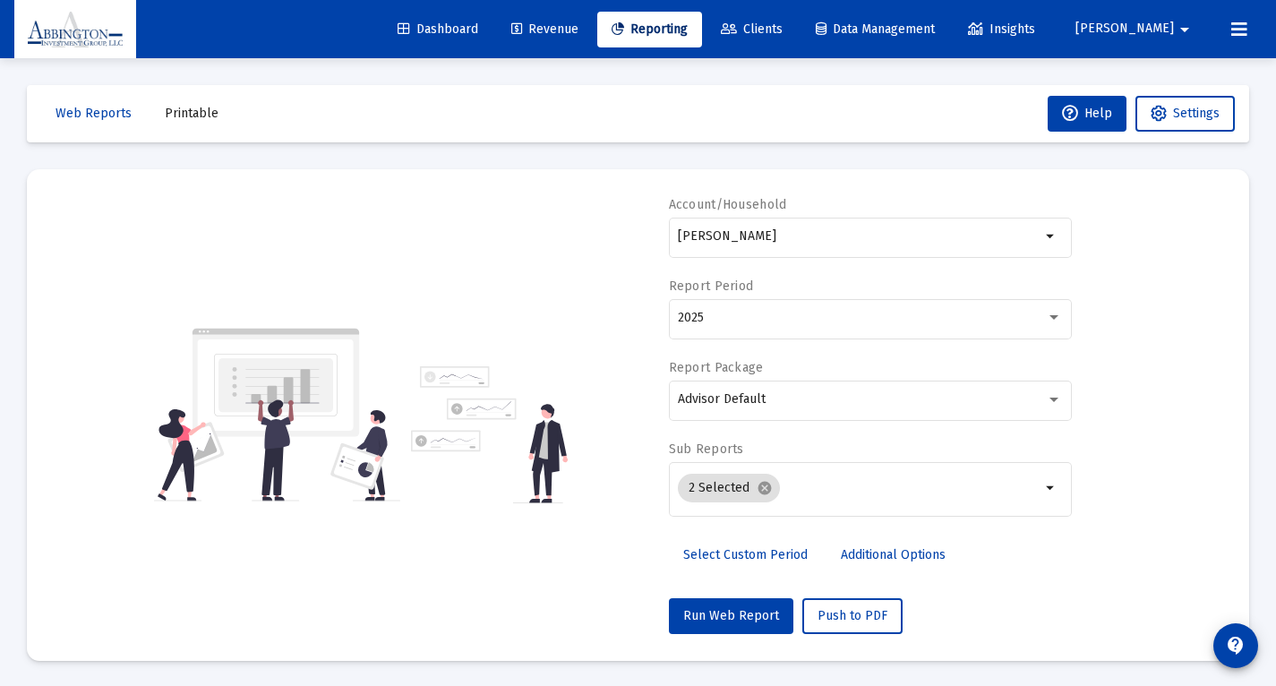
click at [192, 117] on span "Printable" at bounding box center [192, 113] width 54 height 15
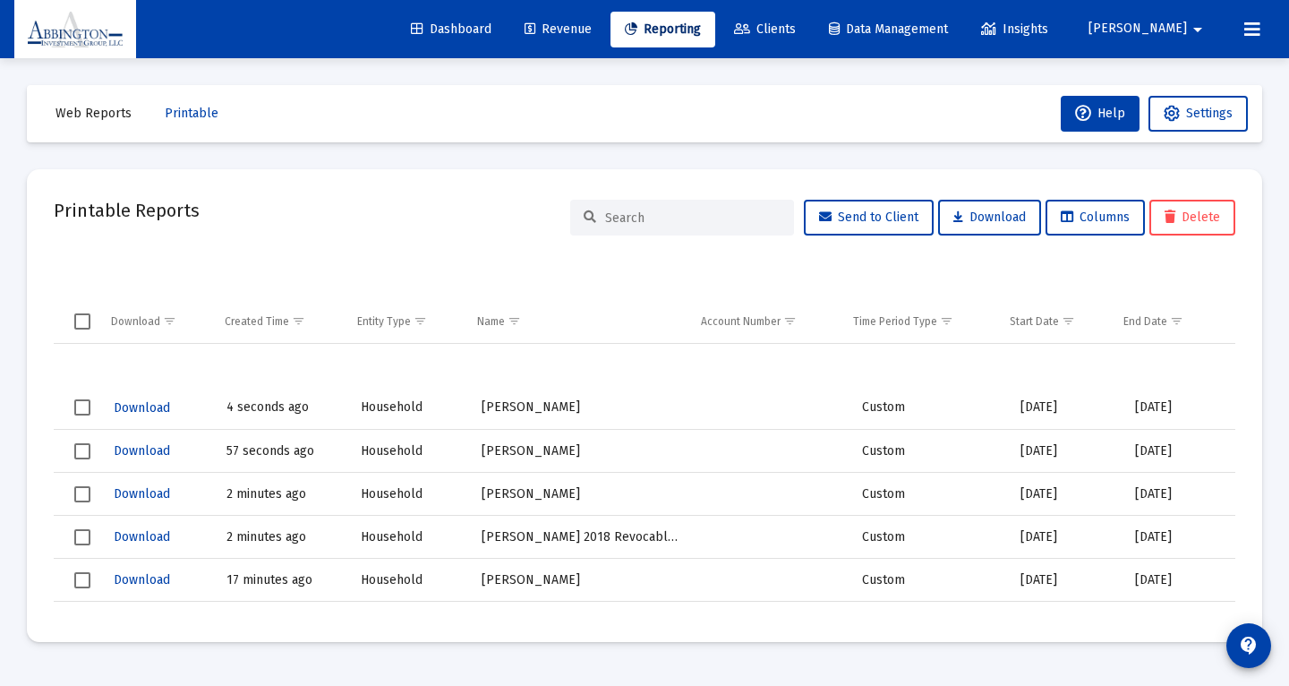
click at [141, 410] on span "Download" at bounding box center [142, 407] width 56 height 15
click at [96, 117] on span "Web Reports" at bounding box center [94, 113] width 76 height 15
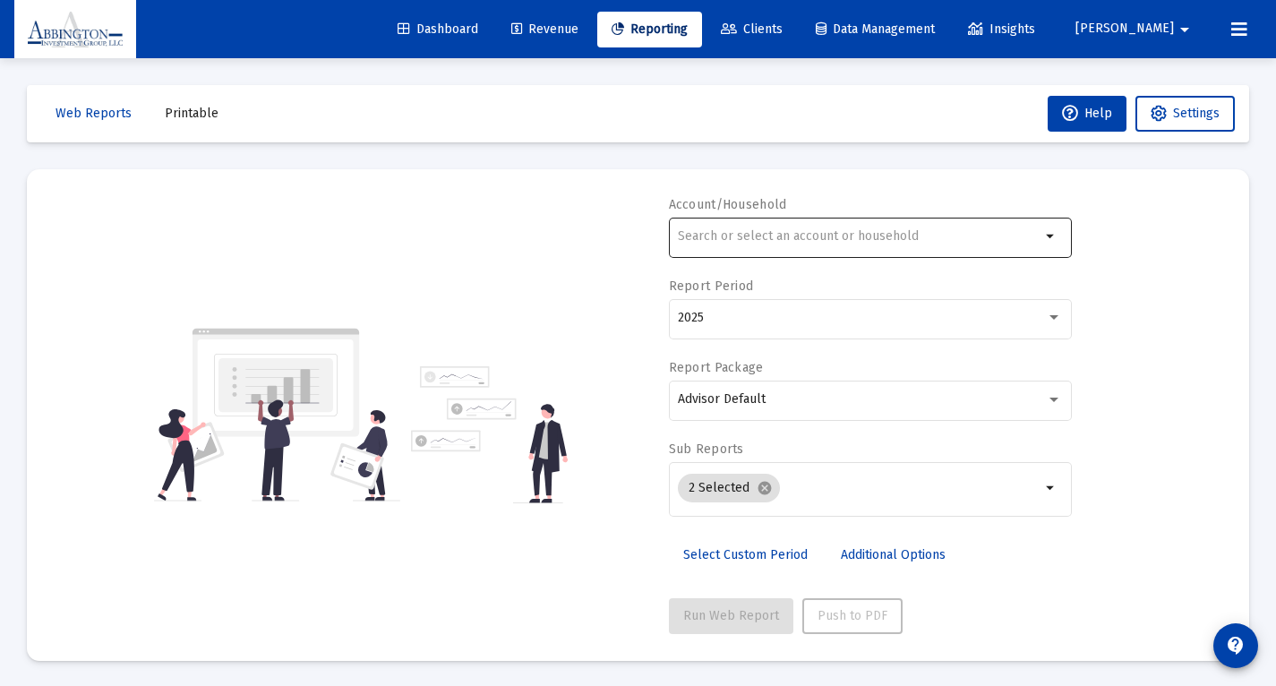
click at [800, 224] on div at bounding box center [859, 236] width 363 height 44
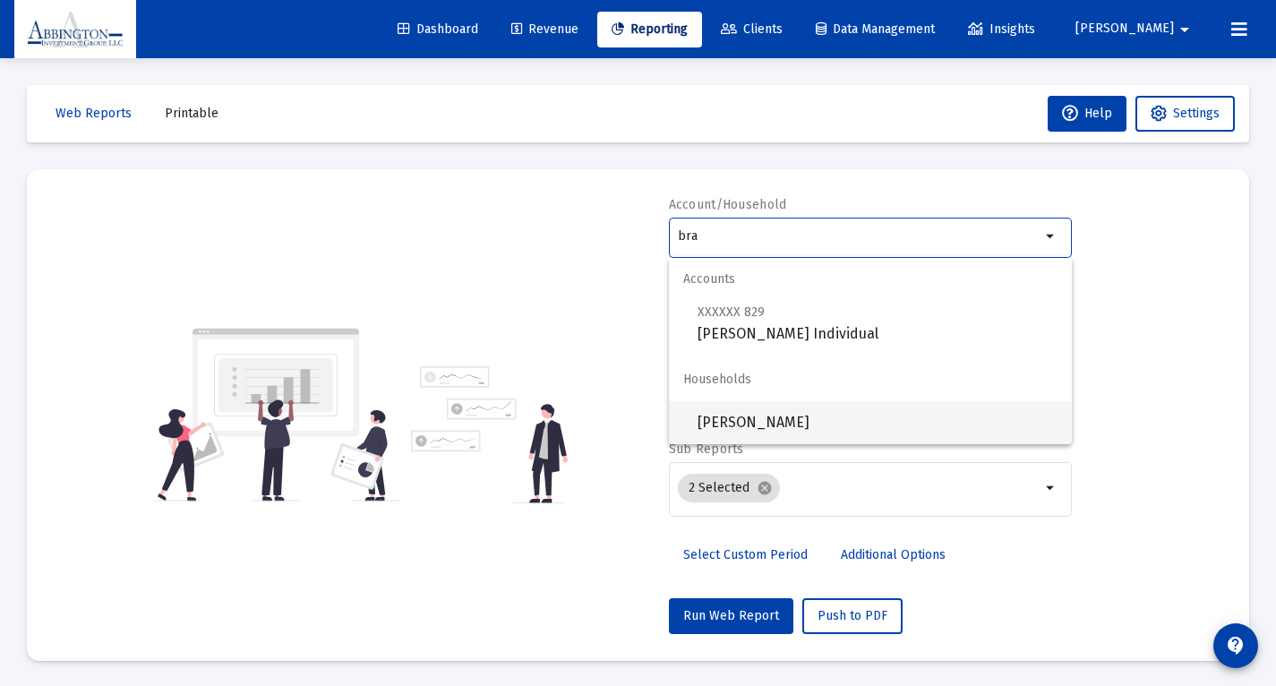
click at [798, 415] on span "[PERSON_NAME]" at bounding box center [877, 422] width 360 height 43
type input "[PERSON_NAME]"
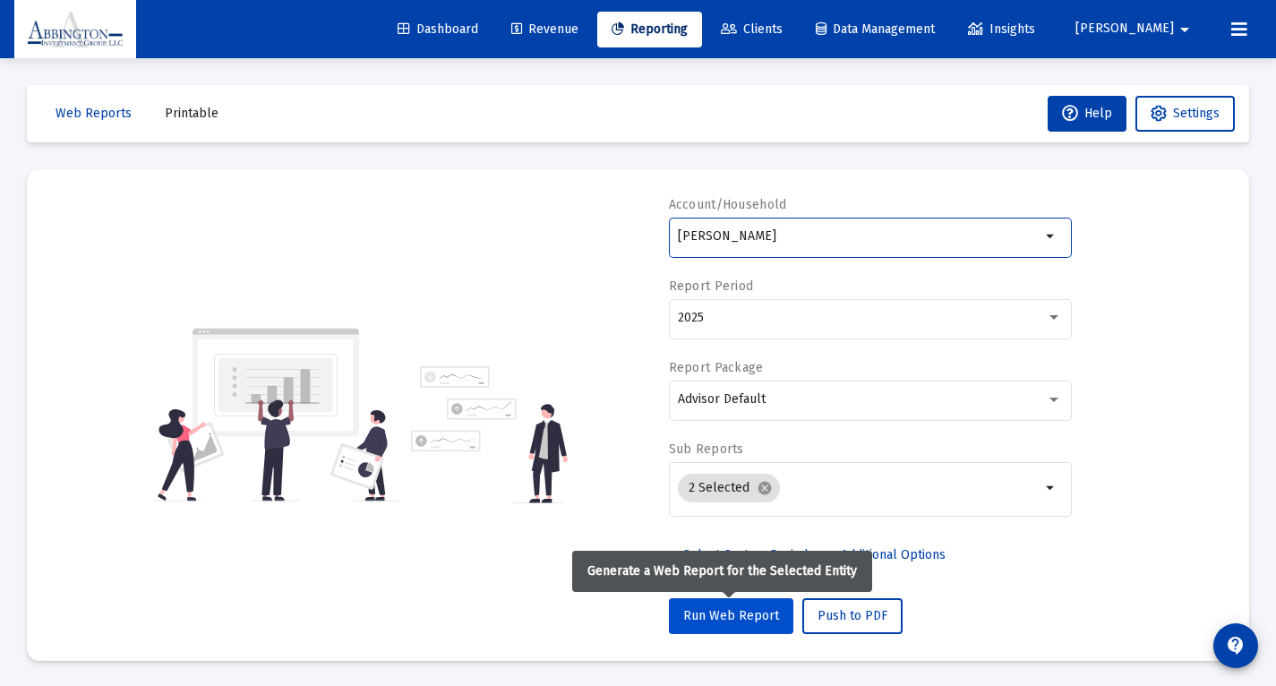
click at [728, 620] on span "Run Web Report" at bounding box center [731, 615] width 96 height 15
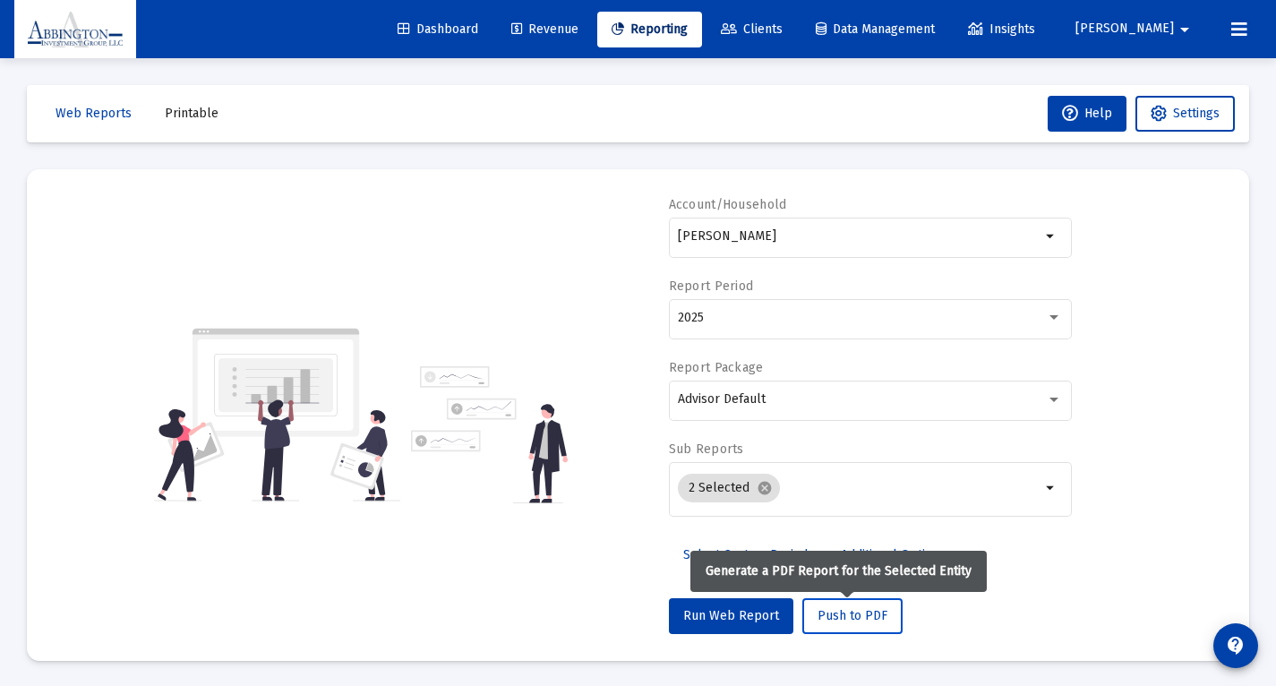
click at [834, 620] on span "Push to PDF" at bounding box center [852, 615] width 70 height 15
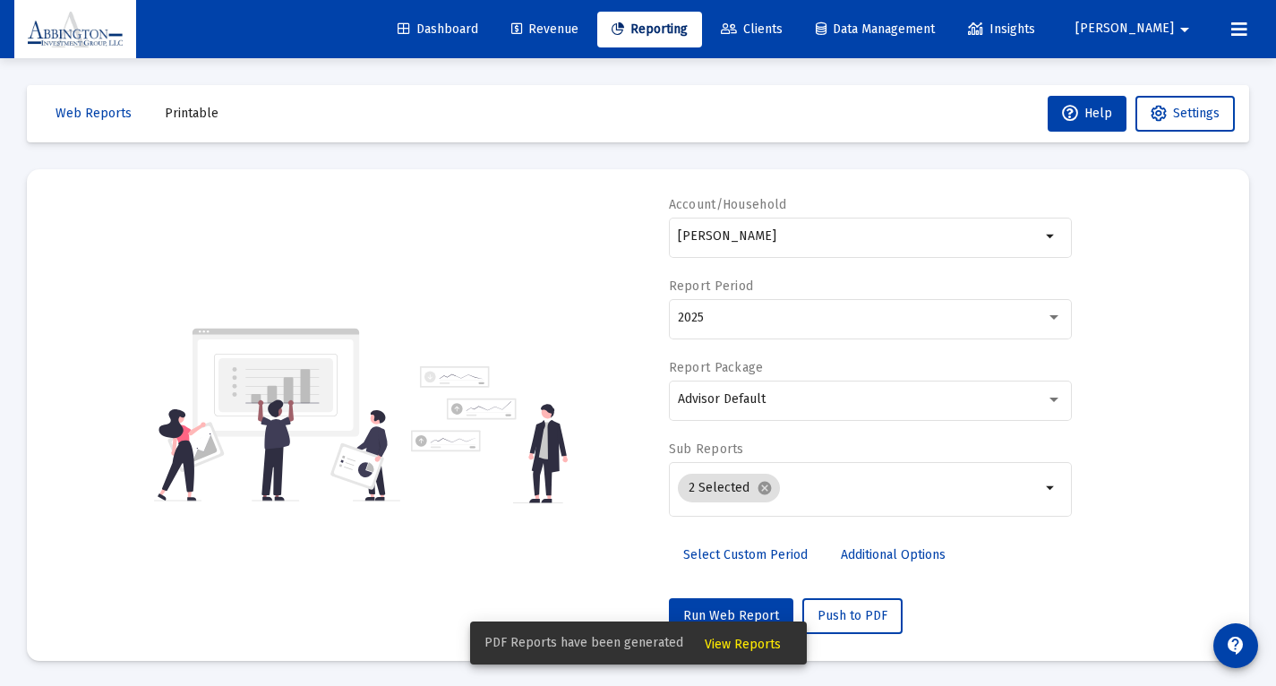
click at [193, 117] on span "Printable" at bounding box center [192, 113] width 54 height 15
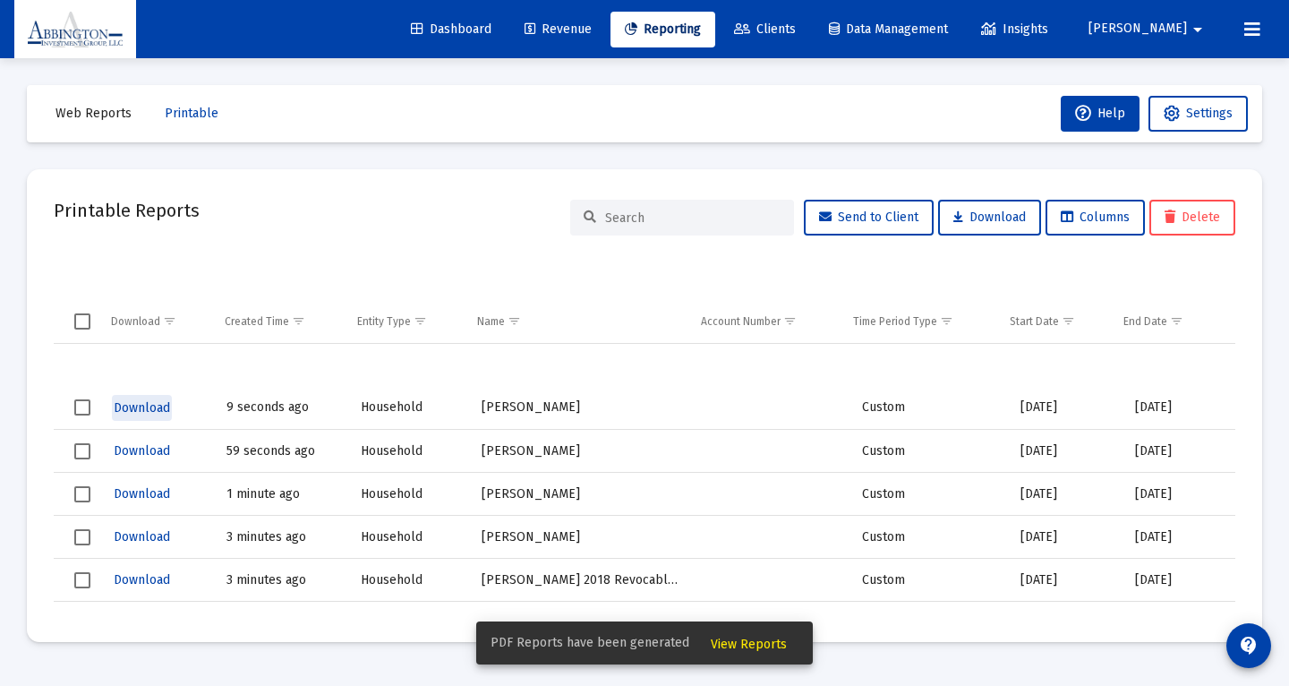
click at [129, 411] on span "Download" at bounding box center [142, 407] width 56 height 15
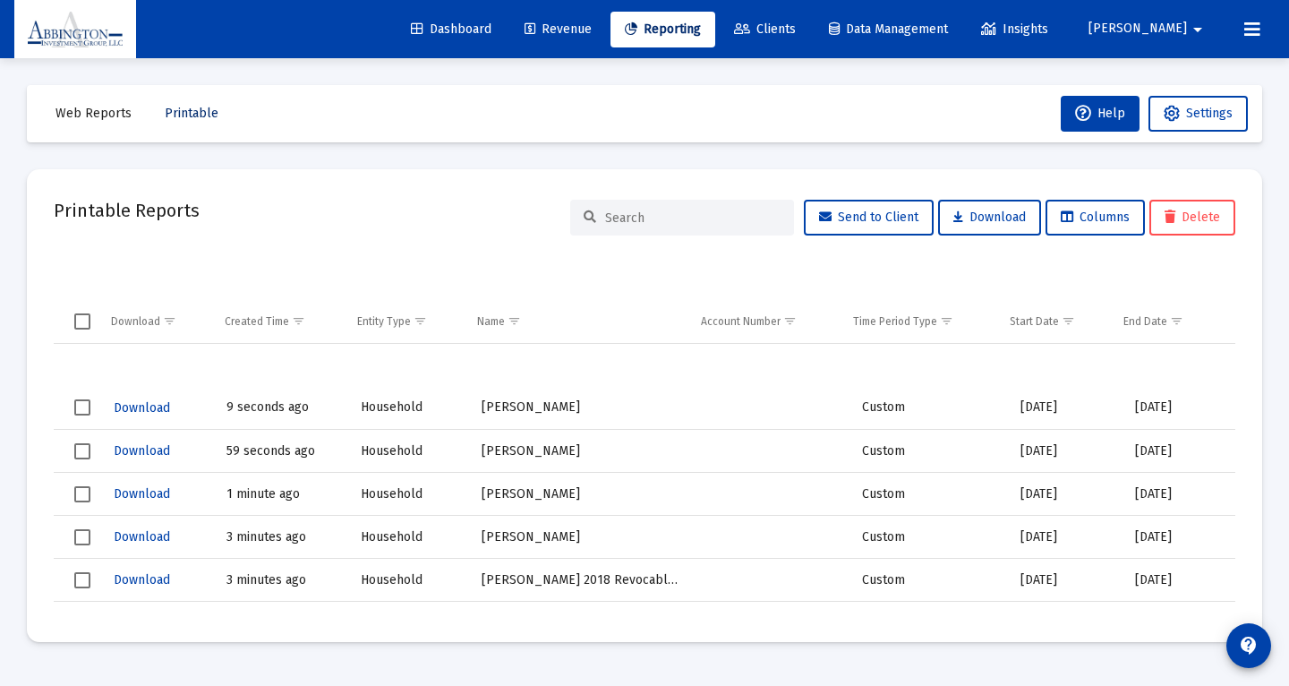
click at [186, 115] on span "Printable" at bounding box center [192, 113] width 54 height 15
click at [116, 113] on span "Web Reports" at bounding box center [94, 113] width 76 height 15
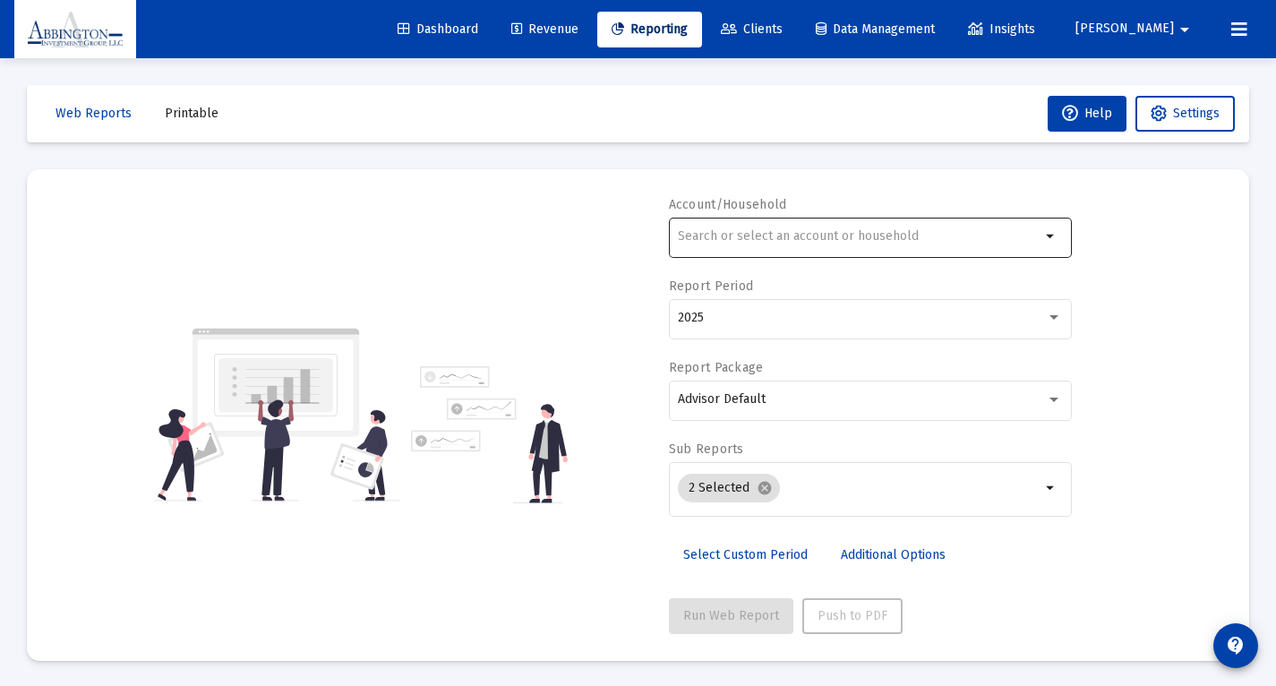
click at [715, 237] on input "text" at bounding box center [859, 236] width 363 height 14
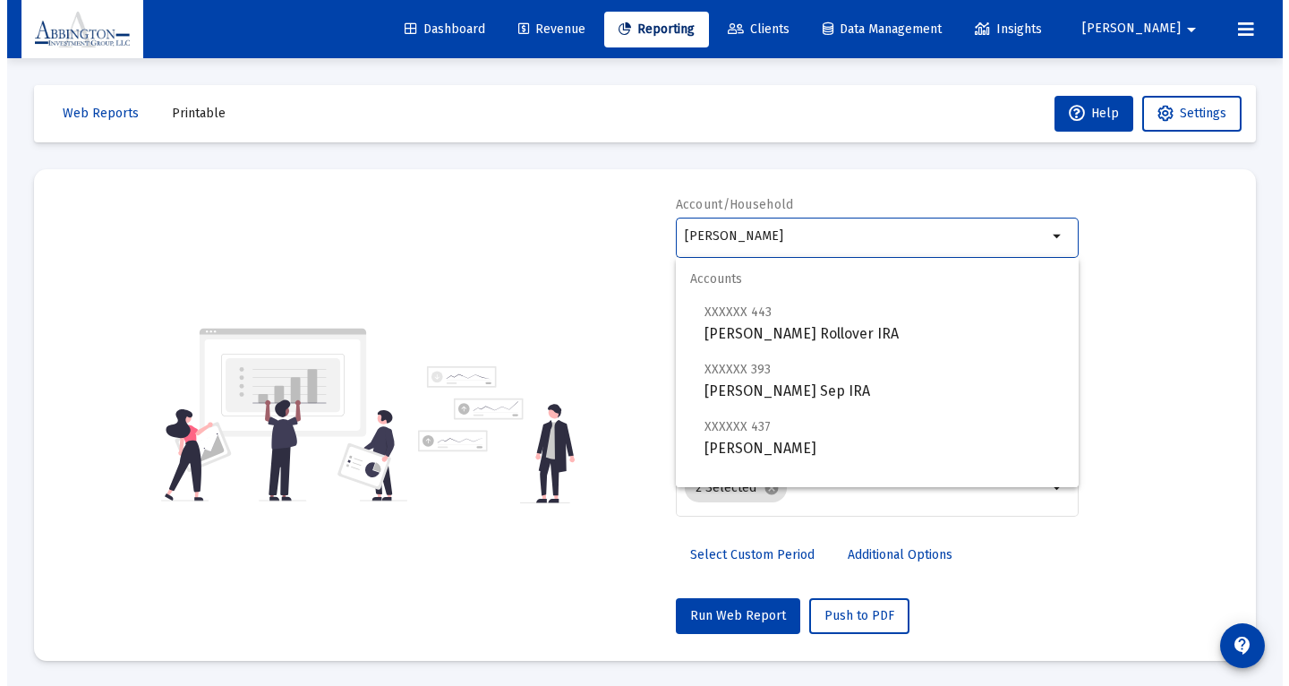
scroll to position [72, 0]
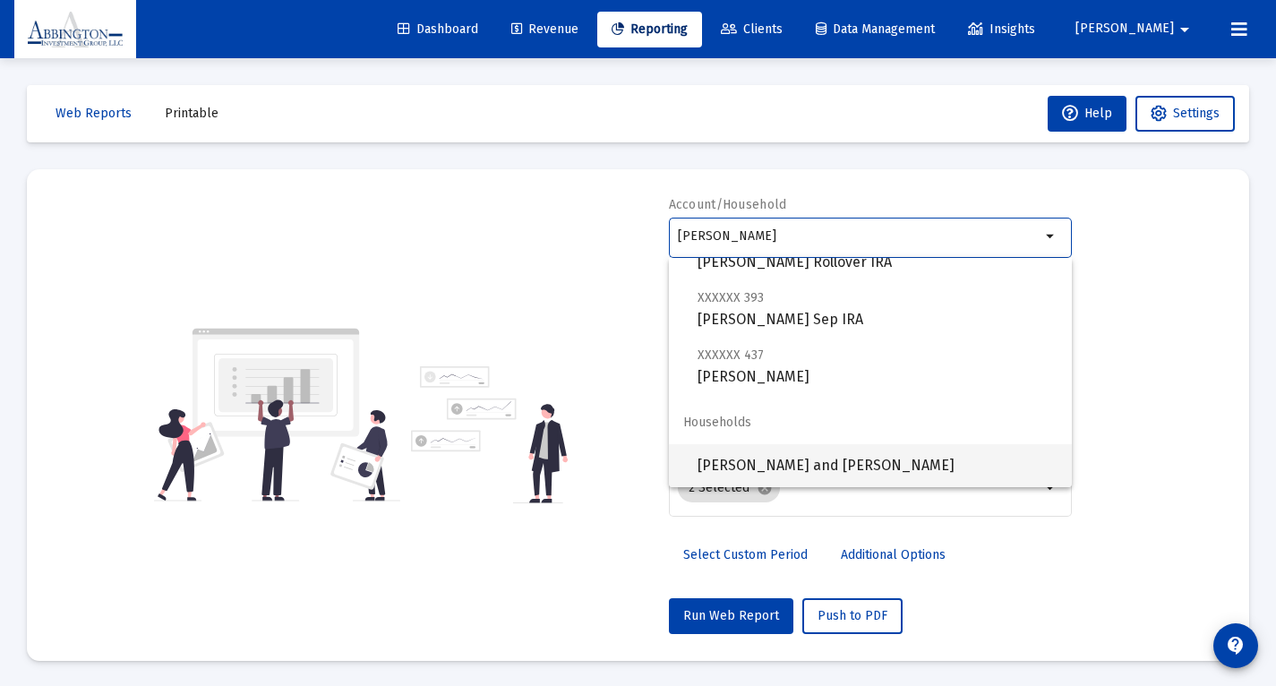
click at [832, 459] on span "[PERSON_NAME] and [PERSON_NAME]" at bounding box center [877, 465] width 360 height 43
type input "[PERSON_NAME] and [PERSON_NAME]"
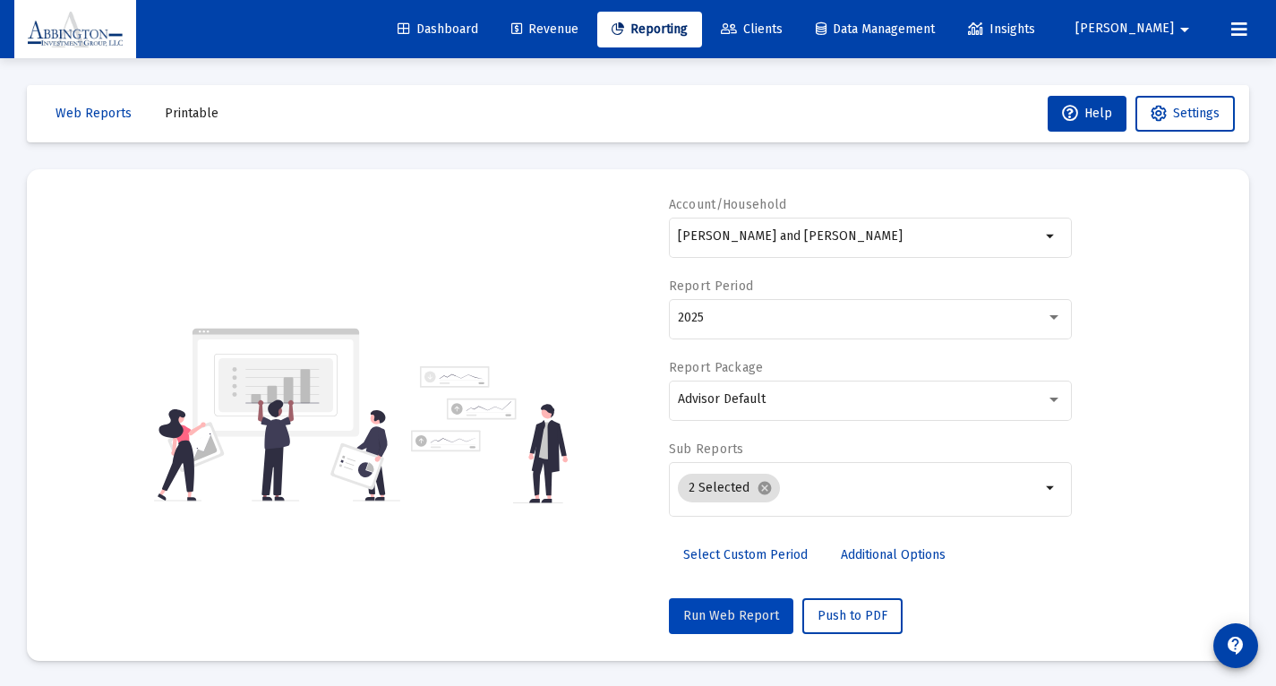
click at [752, 620] on span "Run Web Report" at bounding box center [731, 615] width 96 height 15
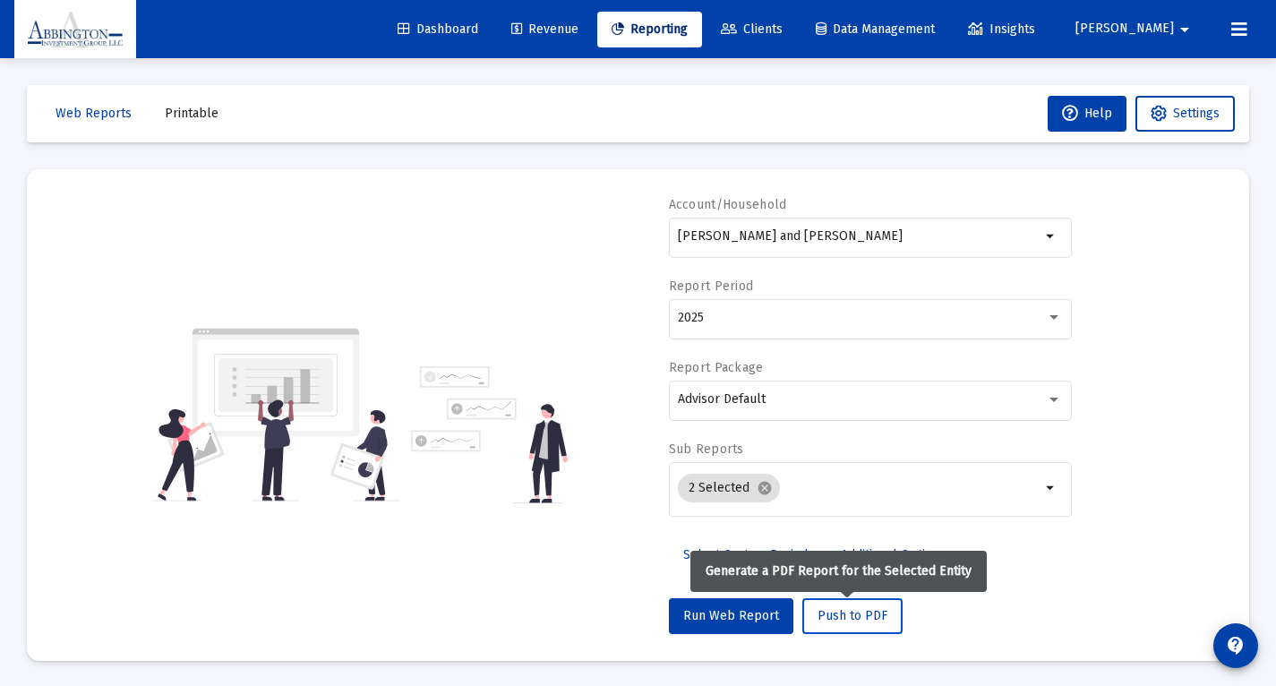
click at [817, 612] on span "Push to PDF" at bounding box center [852, 615] width 70 height 15
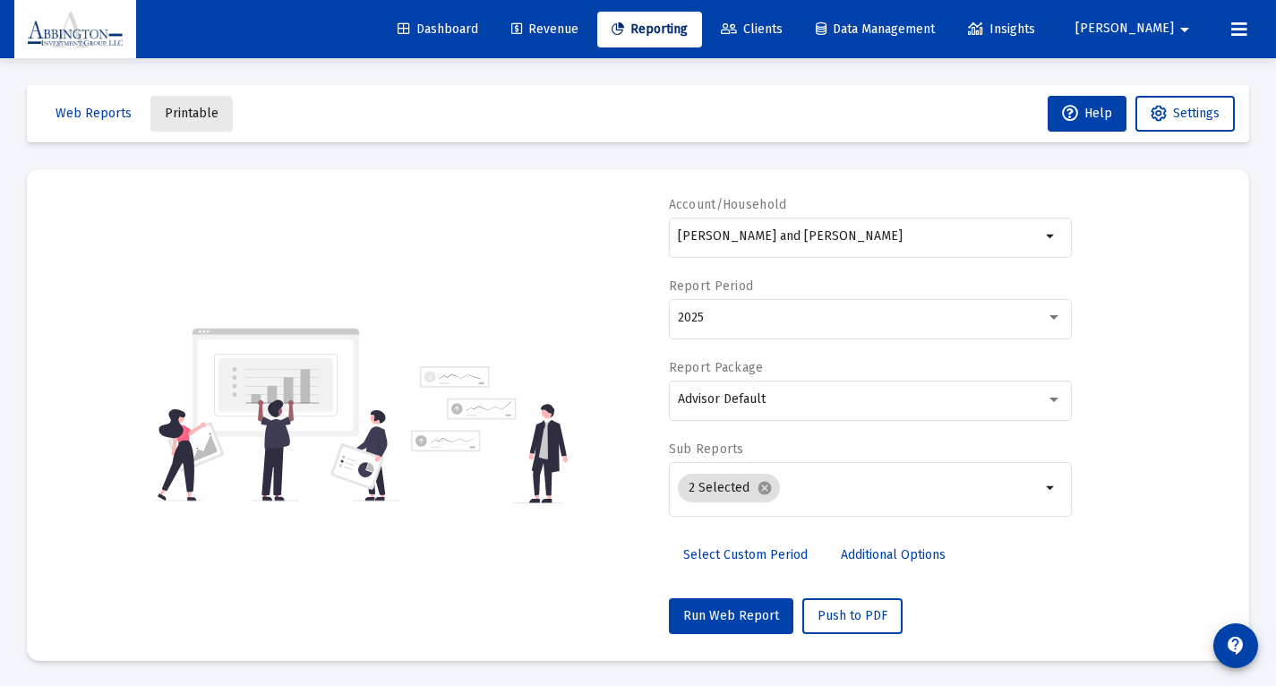
click at [175, 116] on span "Printable" at bounding box center [192, 113] width 54 height 15
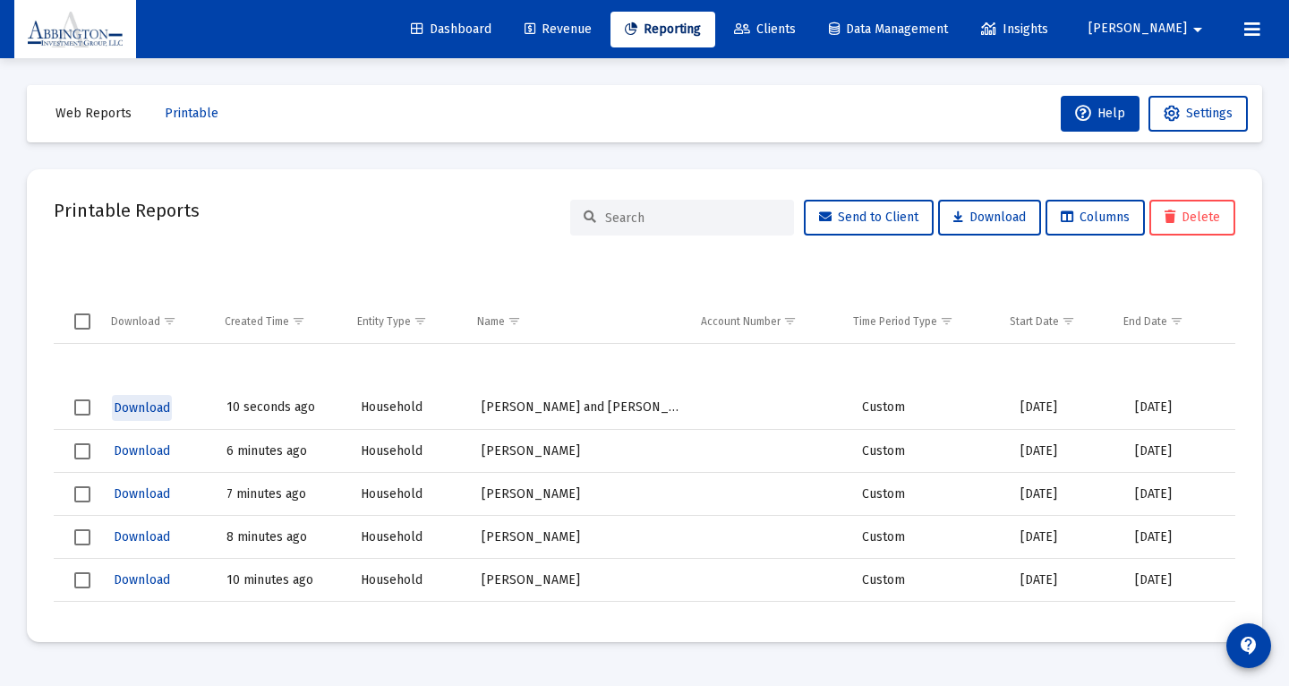
click at [150, 409] on span "Download" at bounding box center [142, 407] width 56 height 15
